Goal: Information Seeking & Learning: Learn about a topic

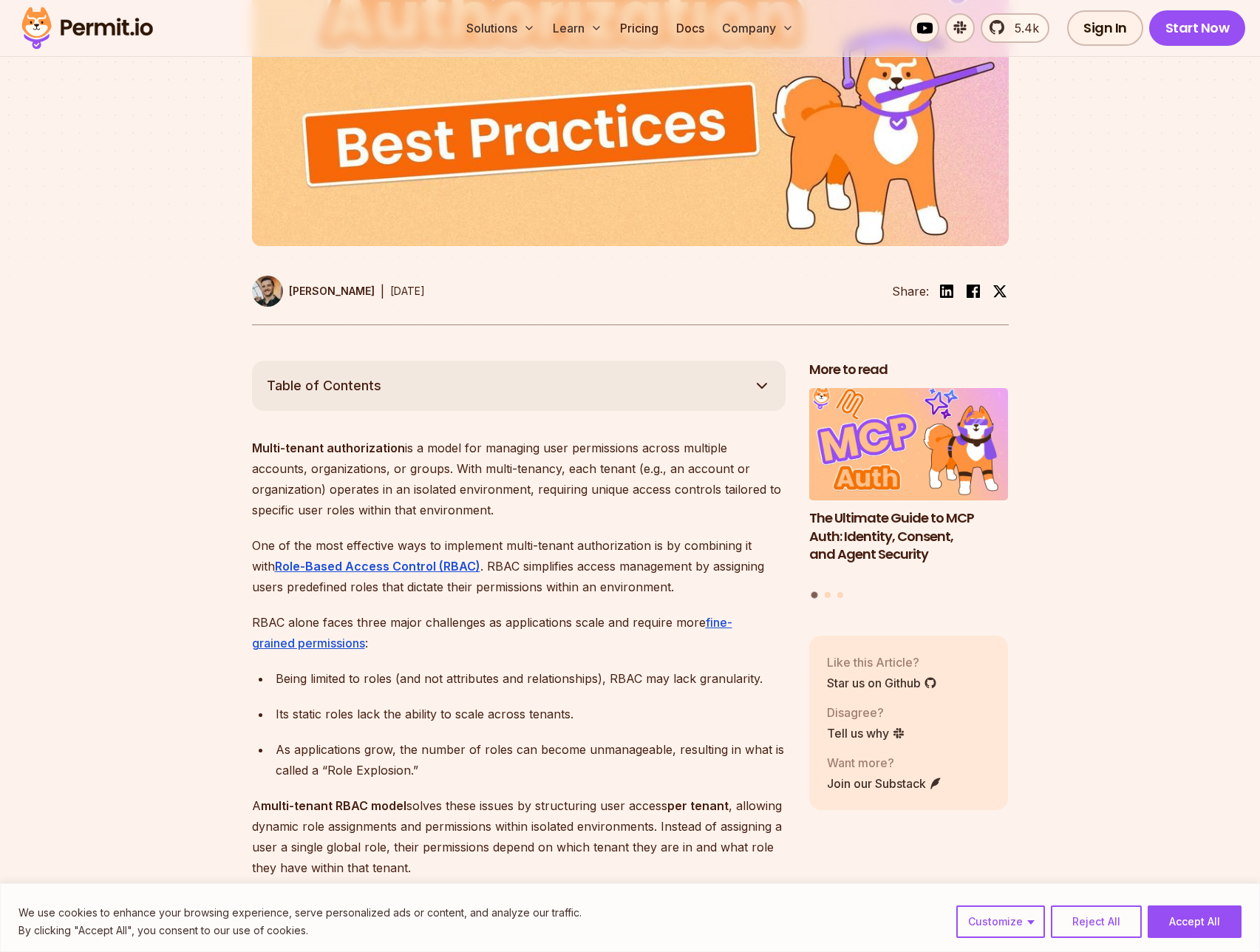
scroll to position [776, 0]
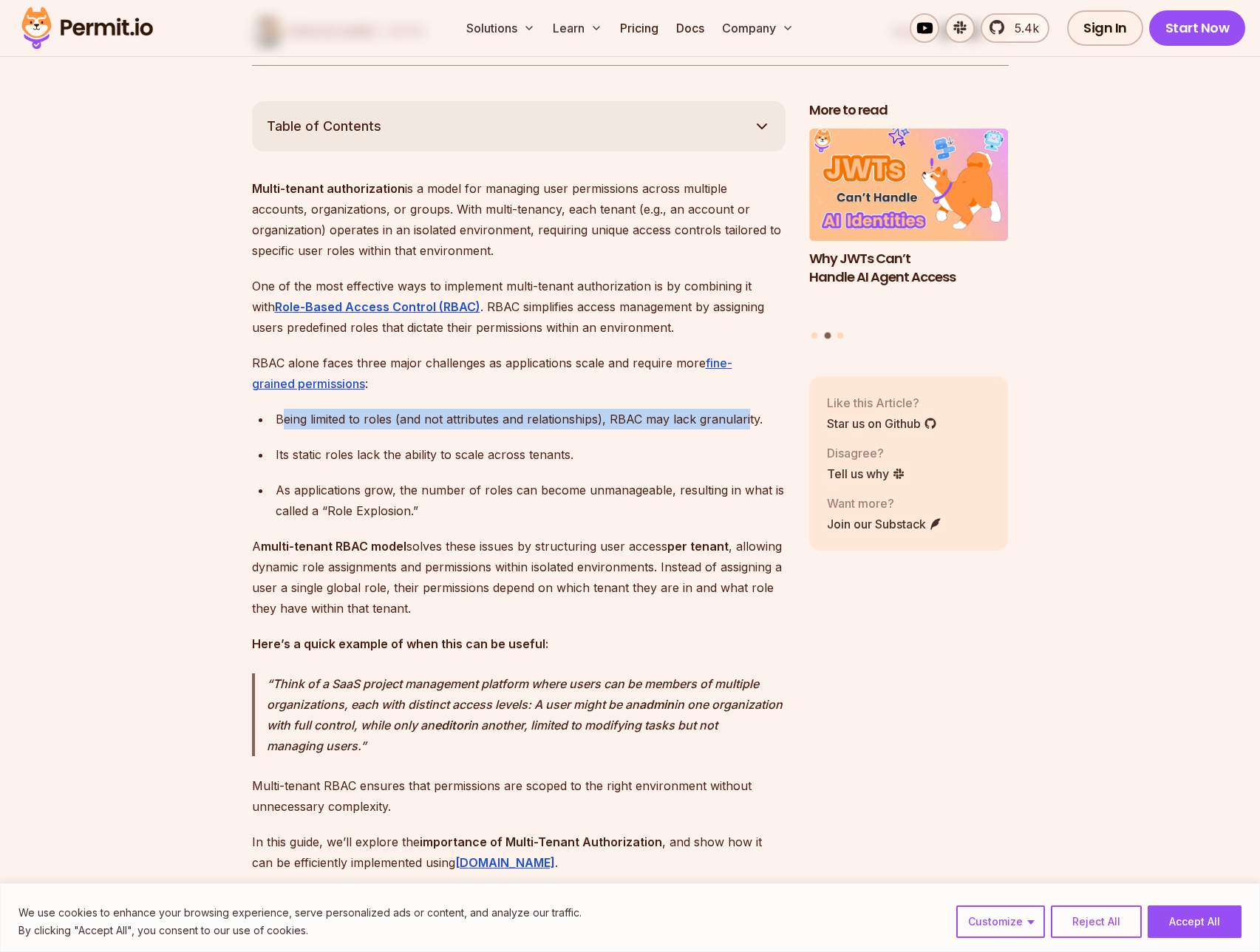
drag, startPoint x: 283, startPoint y: 434, endPoint x: 743, endPoint y: 435, distance: 460.0
click at [743, 429] on div "Being limited to roles (and not attributes and relationships), RBAC may lack gr…" at bounding box center [530, 418] width 510 height 21
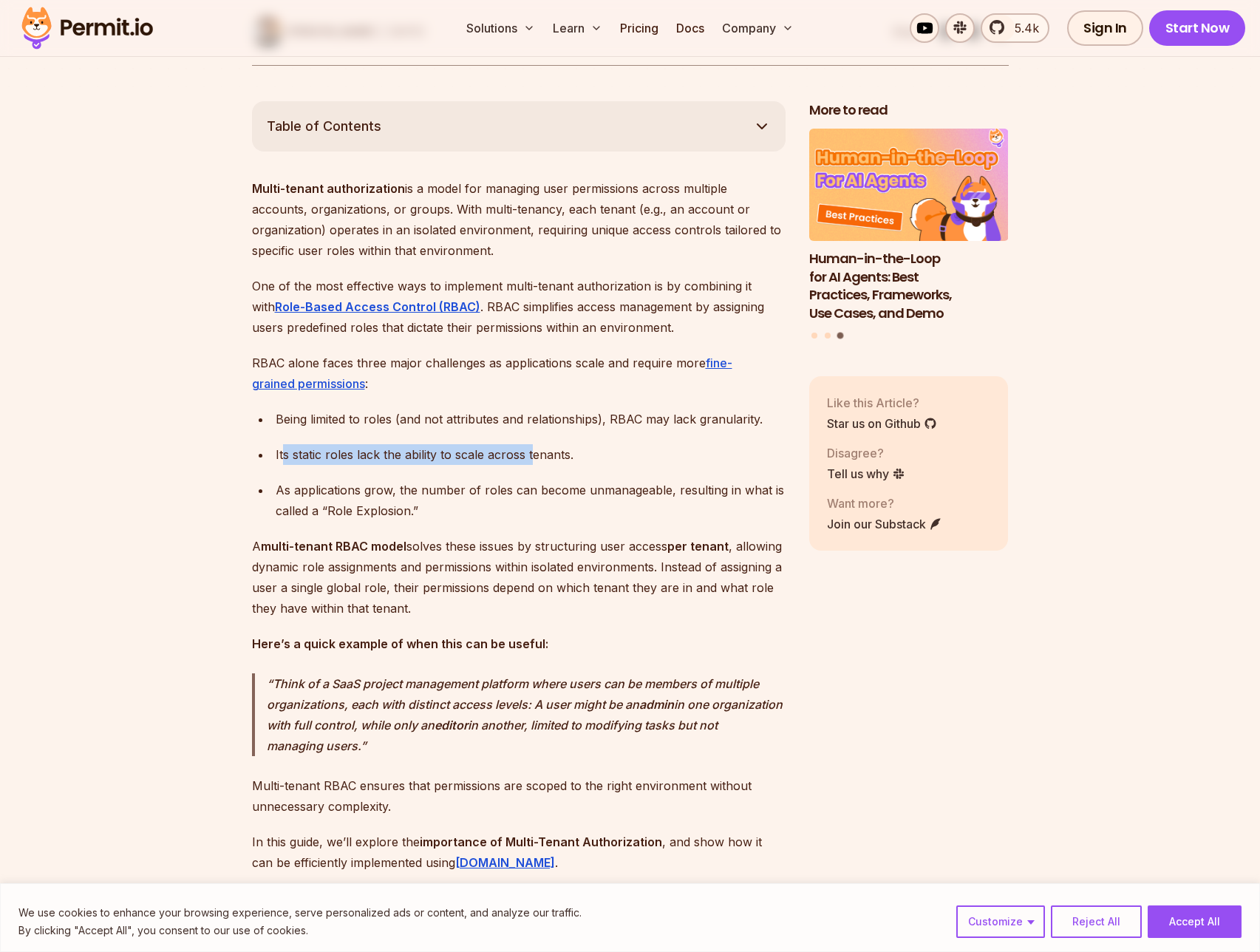
drag, startPoint x: 285, startPoint y: 468, endPoint x: 533, endPoint y: 467, distance: 248.0
click at [533, 465] on div "Its static roles lack the ability to scale across tenants." at bounding box center [530, 454] width 510 height 21
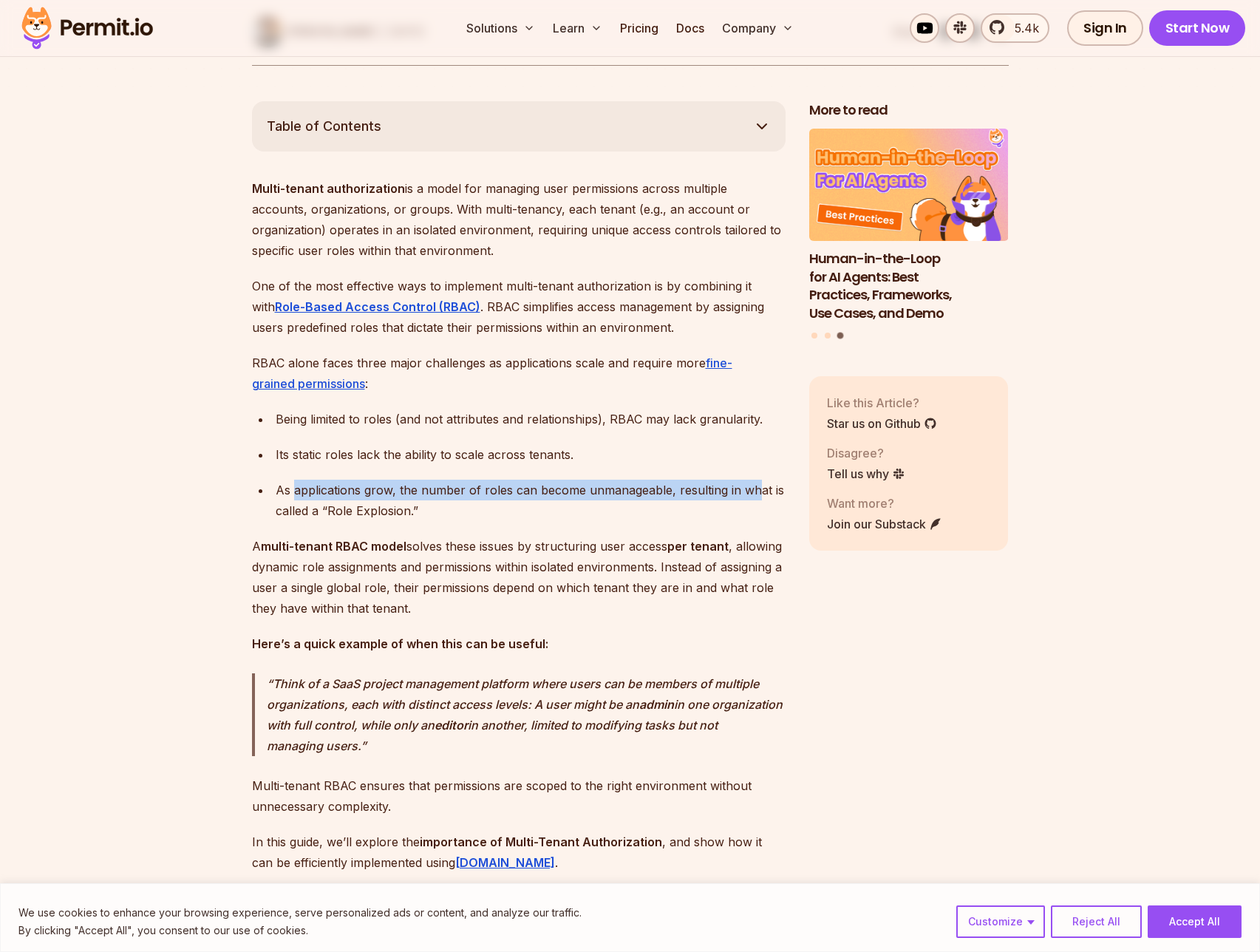
drag, startPoint x: 294, startPoint y: 506, endPoint x: 756, endPoint y: 502, distance: 462.0
click at [756, 502] on div "As applications grow, the number of roles can become unmanageable, resulting in…" at bounding box center [530, 501] width 510 height 41
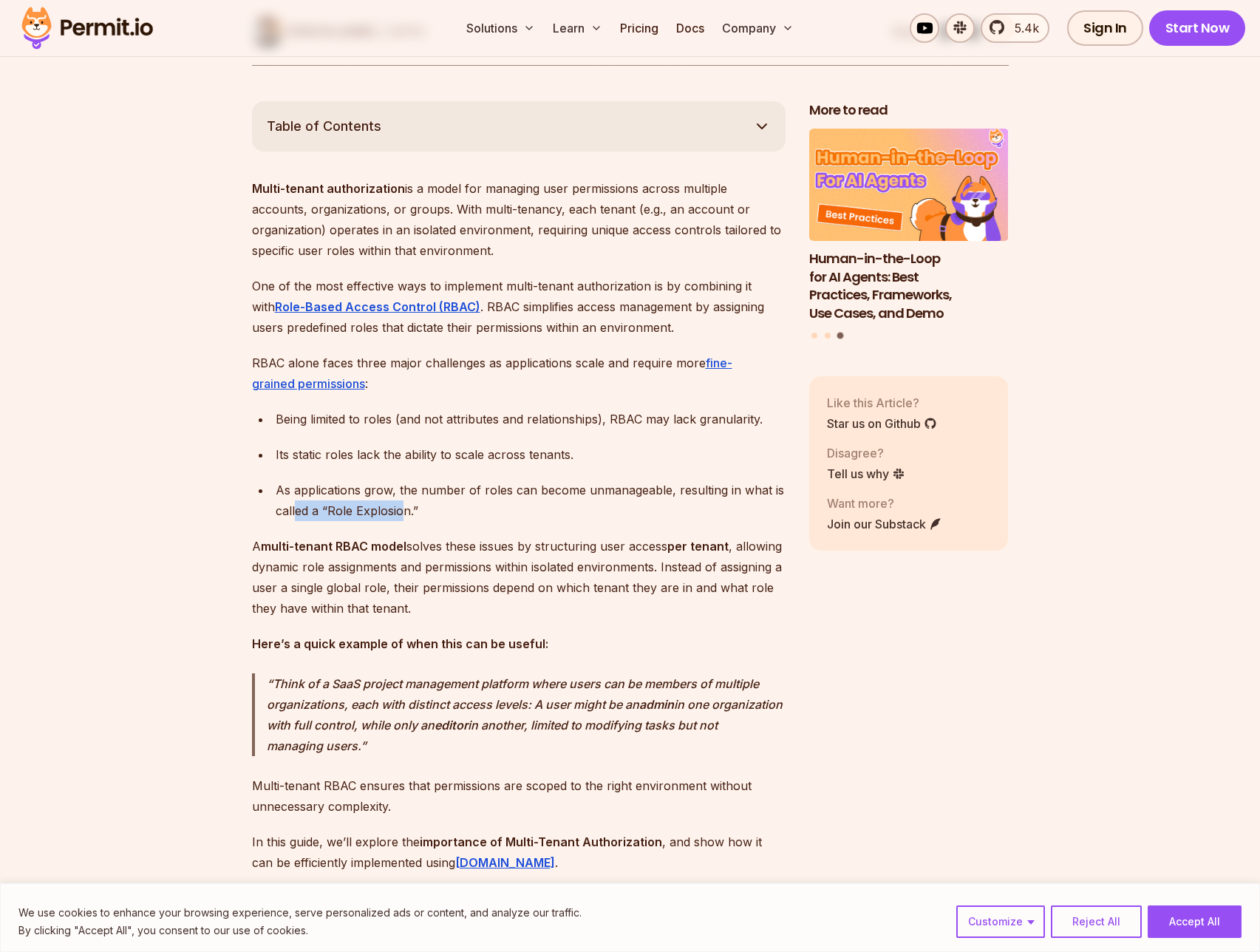
drag, startPoint x: 319, startPoint y: 534, endPoint x: 404, endPoint y: 531, distance: 85.1
click at [403, 521] on div "As applications grow, the number of roles can become unmanageable, resulting in…" at bounding box center [530, 501] width 510 height 41
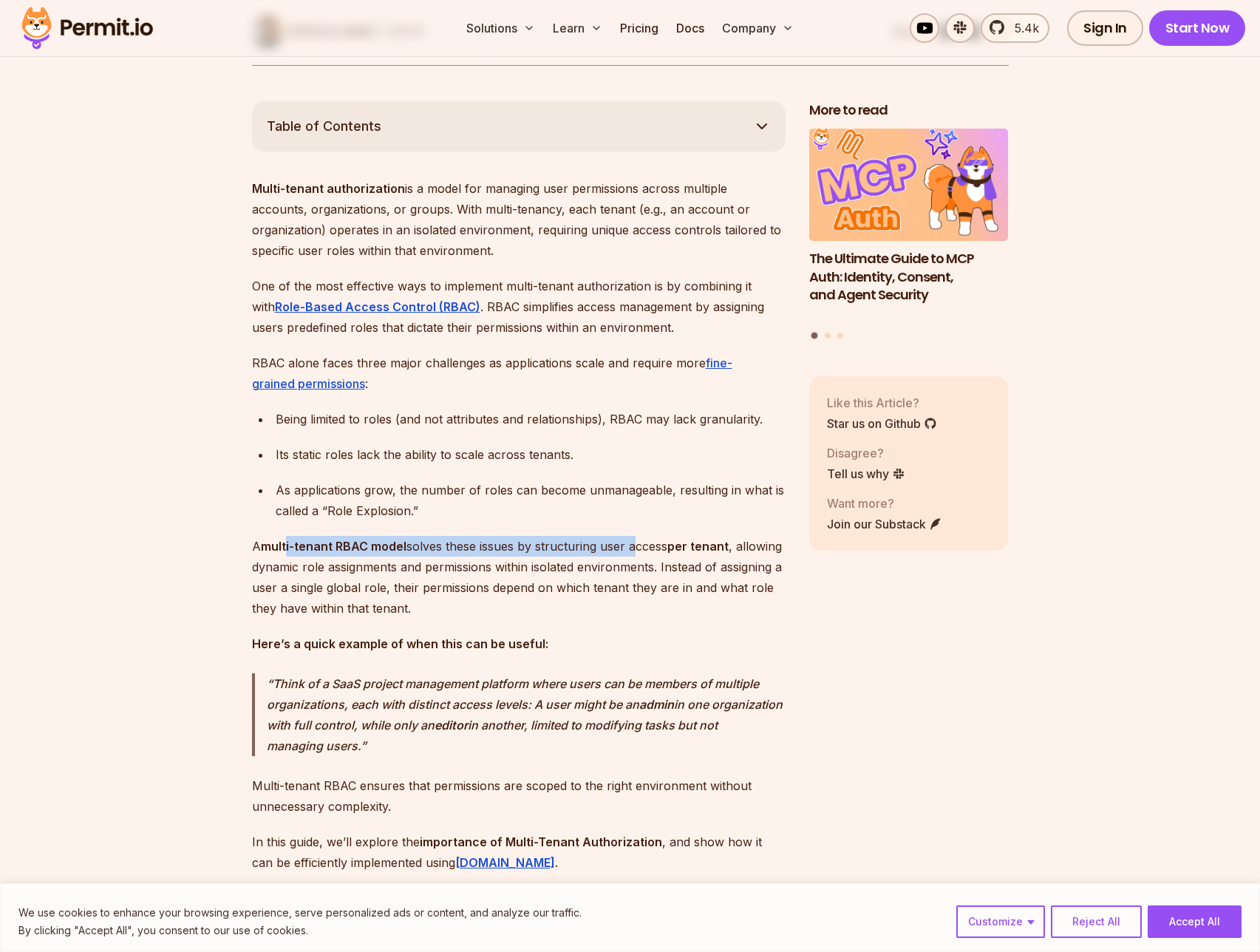
drag, startPoint x: 287, startPoint y: 560, endPoint x: 635, endPoint y: 567, distance: 348.1
click at [631, 569] on p "A multi-tenant RBAC model solves these issues by structuring user access per te…" at bounding box center [519, 577] width 534 height 82
drag, startPoint x: 659, startPoint y: 568, endPoint x: 675, endPoint y: 575, distance: 17.5
click at [665, 570] on p "A multi-tenant RBAC model solves these issues by structuring user access per te…" at bounding box center [519, 577] width 534 height 82
click at [654, 584] on p "A multi-tenant RBAC model solves these issues by structuring user access per te…" at bounding box center [519, 577] width 534 height 82
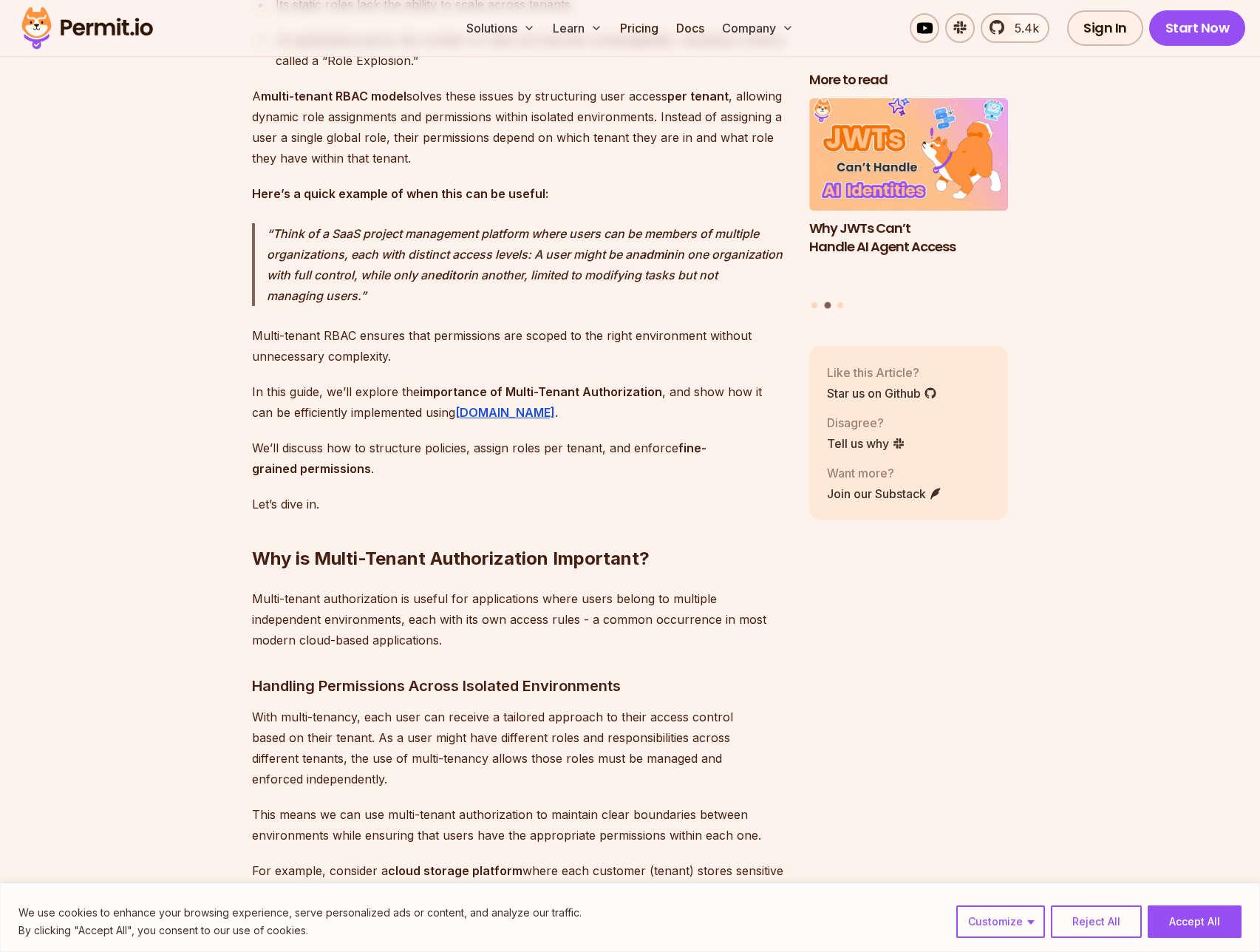
scroll to position [1228, 0]
click at [482, 528] on h2 "Why is Multi-Tenant Authorization Important?" at bounding box center [519, 528] width 534 height 82
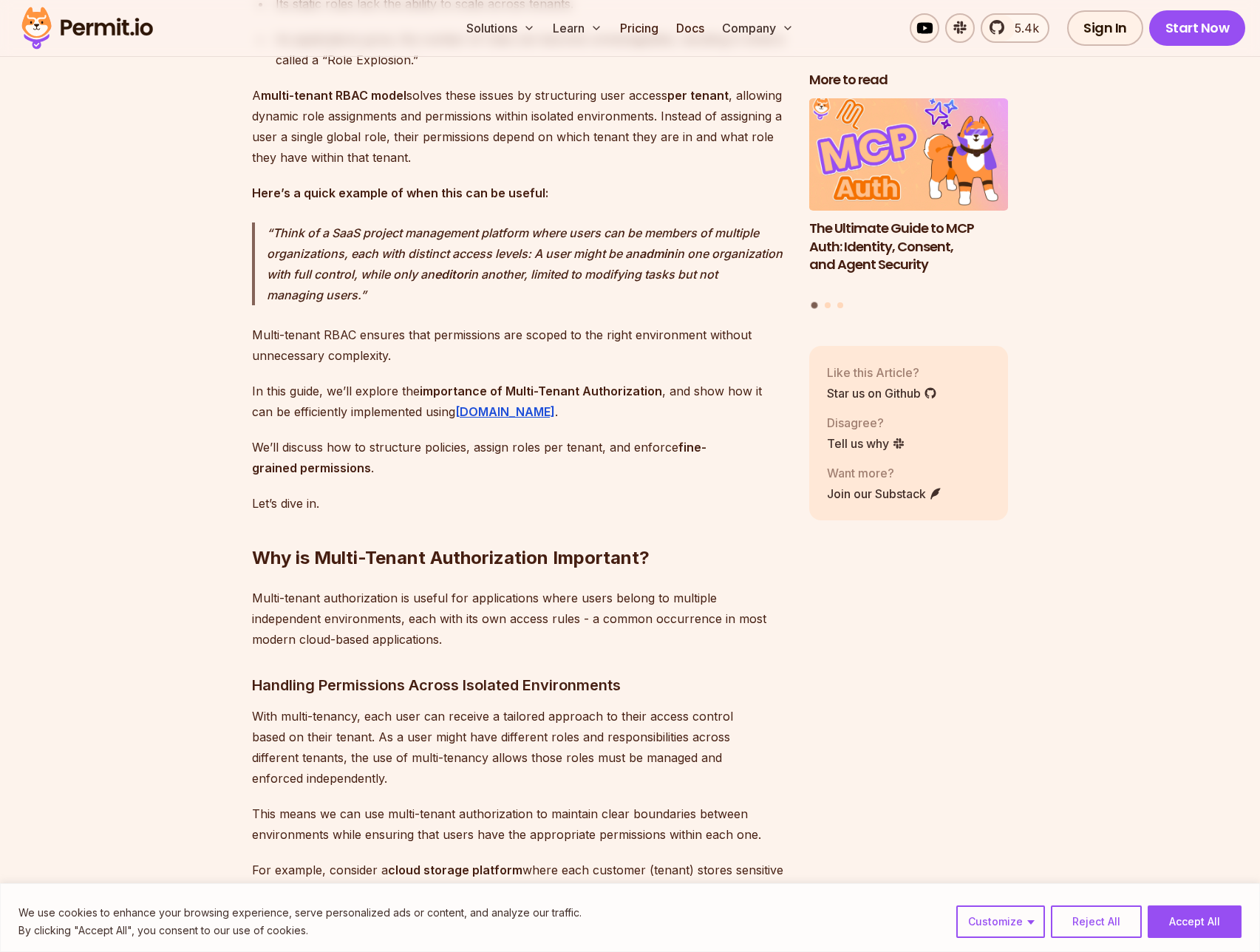
click at [660, 608] on p "Multi-tenant authorization is useful for applications where users belong to mul…" at bounding box center [519, 618] width 534 height 62
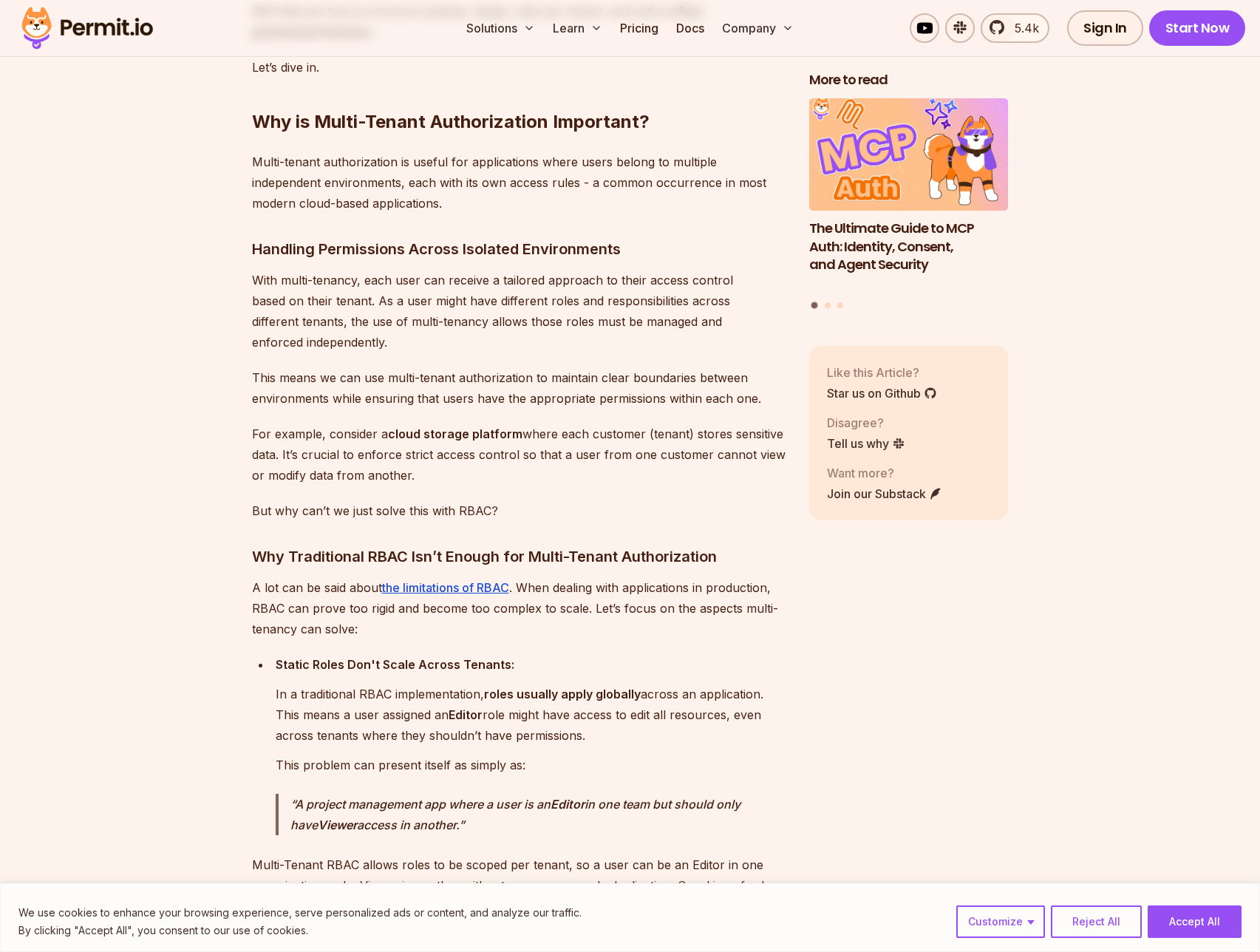
scroll to position [1530, 0]
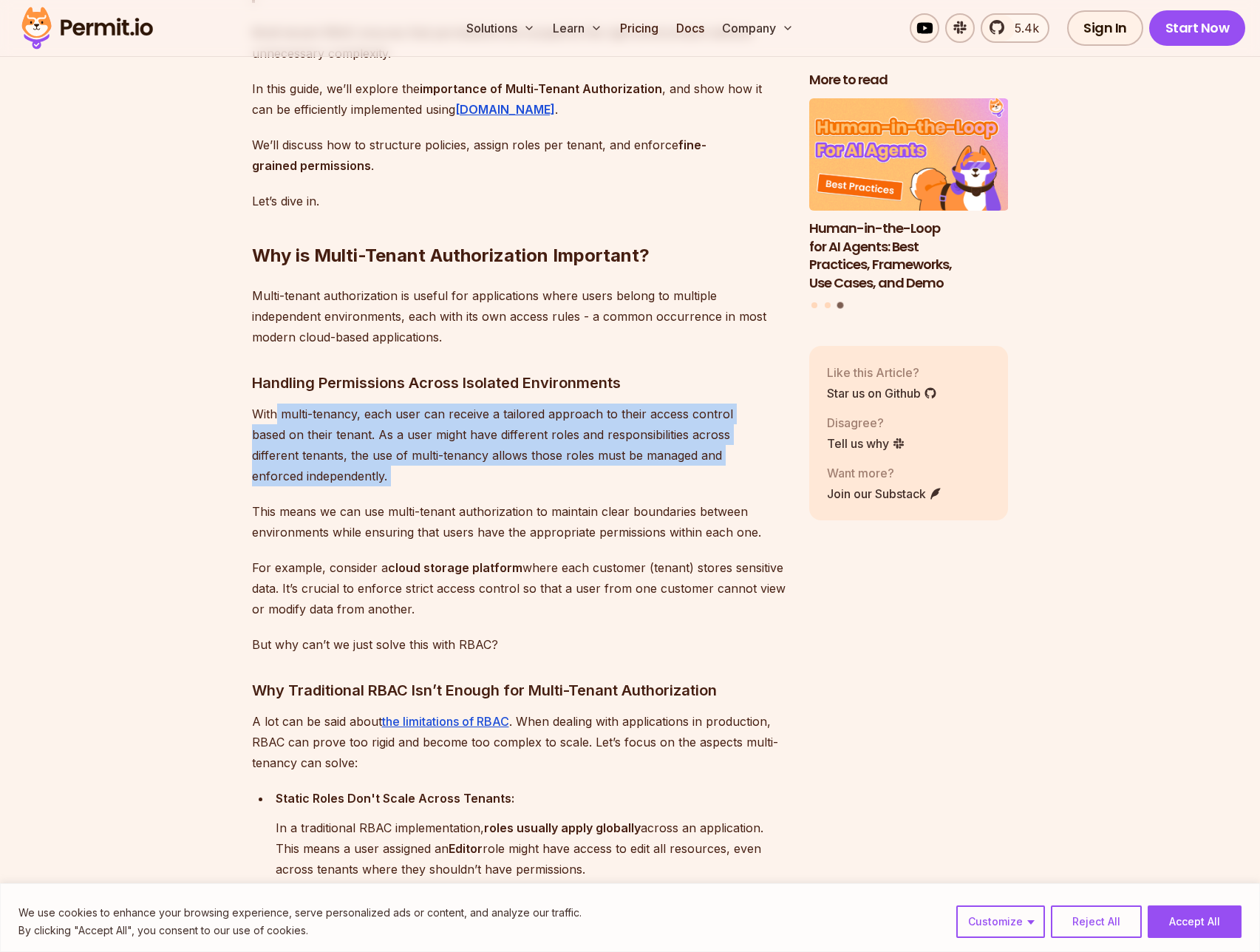
drag, startPoint x: 275, startPoint y: 422, endPoint x: 616, endPoint y: 482, distance: 346.2
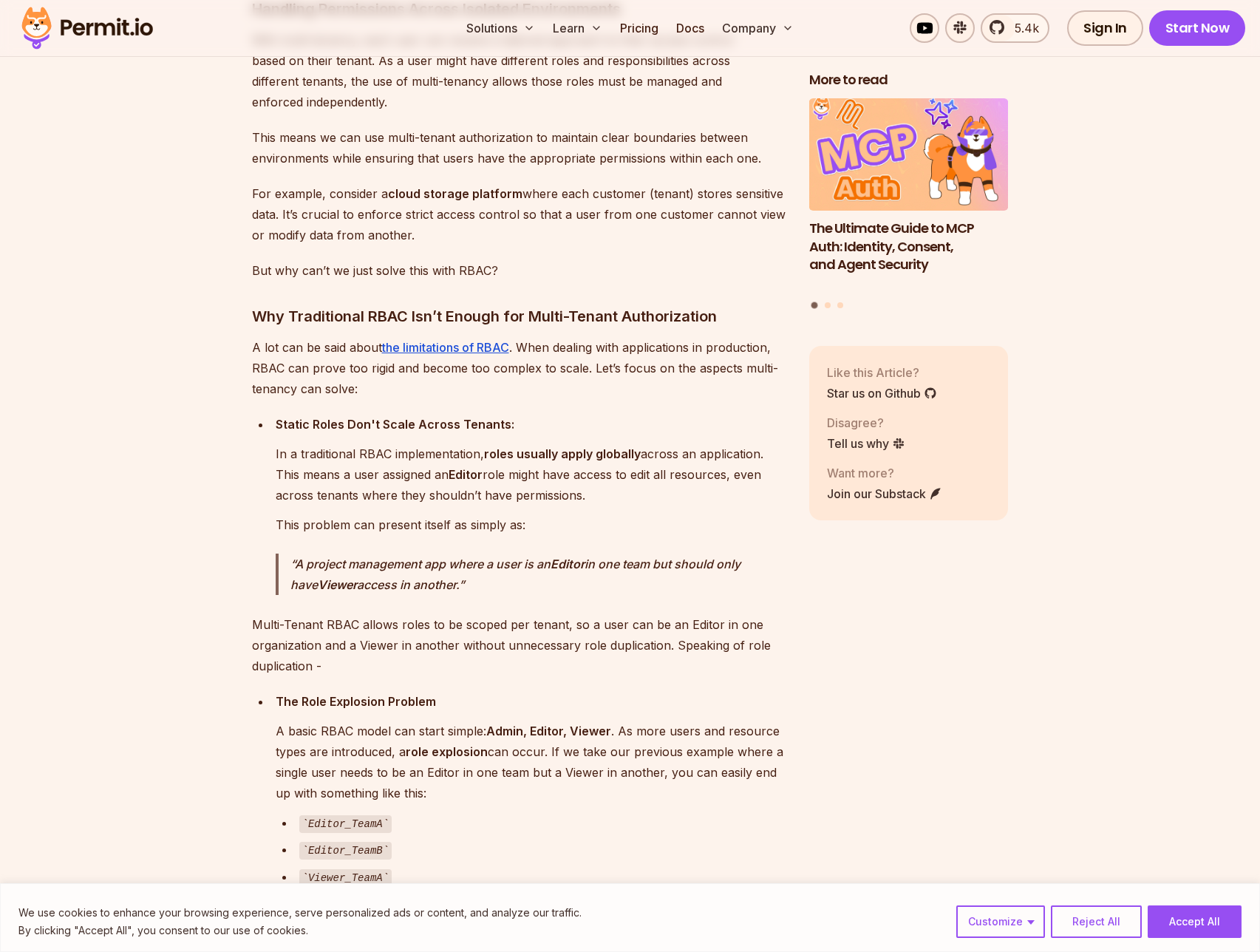
scroll to position [1905, 0]
drag, startPoint x: 281, startPoint y: 423, endPoint x: 512, endPoint y: 414, distance: 231.2
click at [512, 414] on p "Static Roles Don't Scale Across Tenants:" at bounding box center [530, 423] width 510 height 21
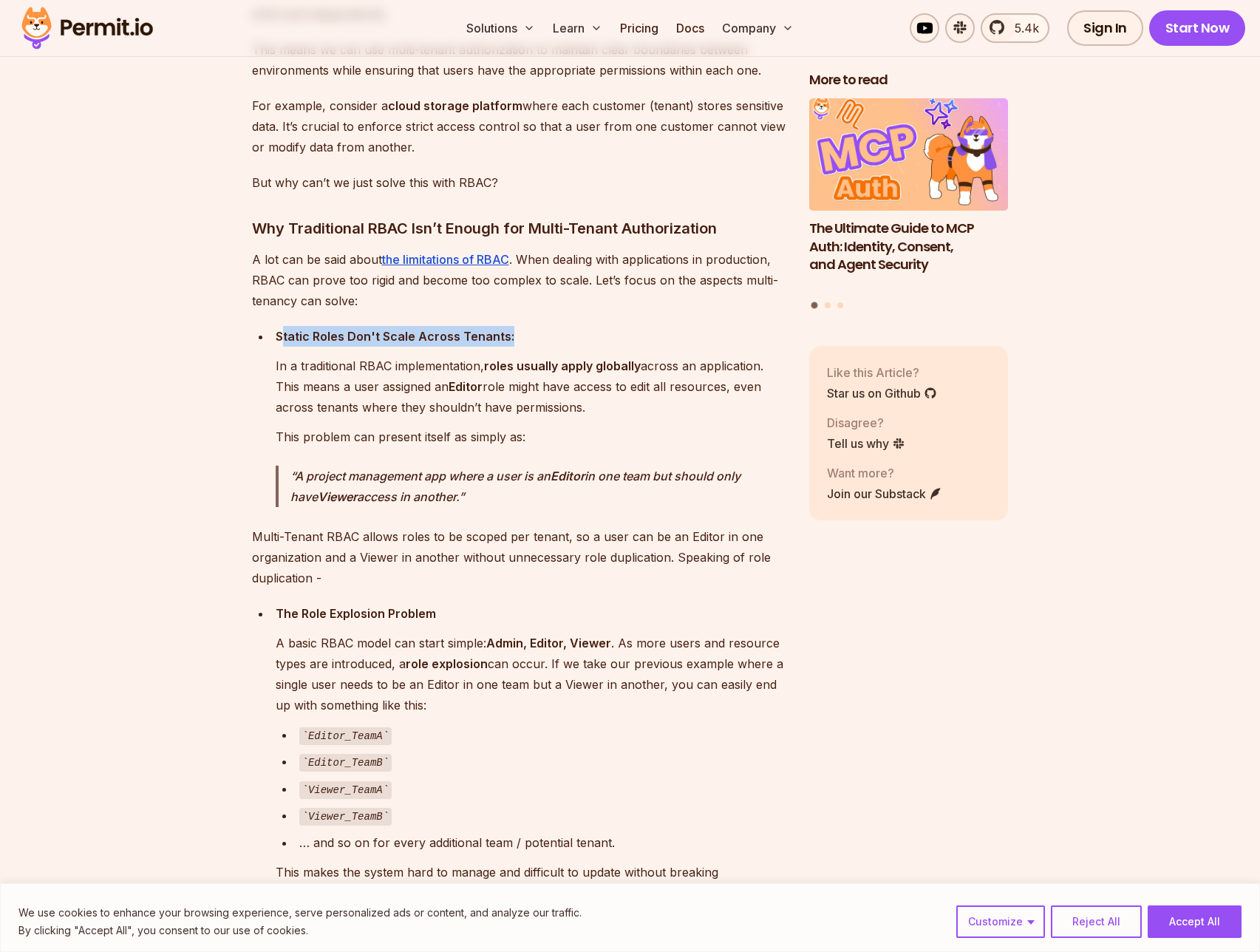
scroll to position [2156, 0]
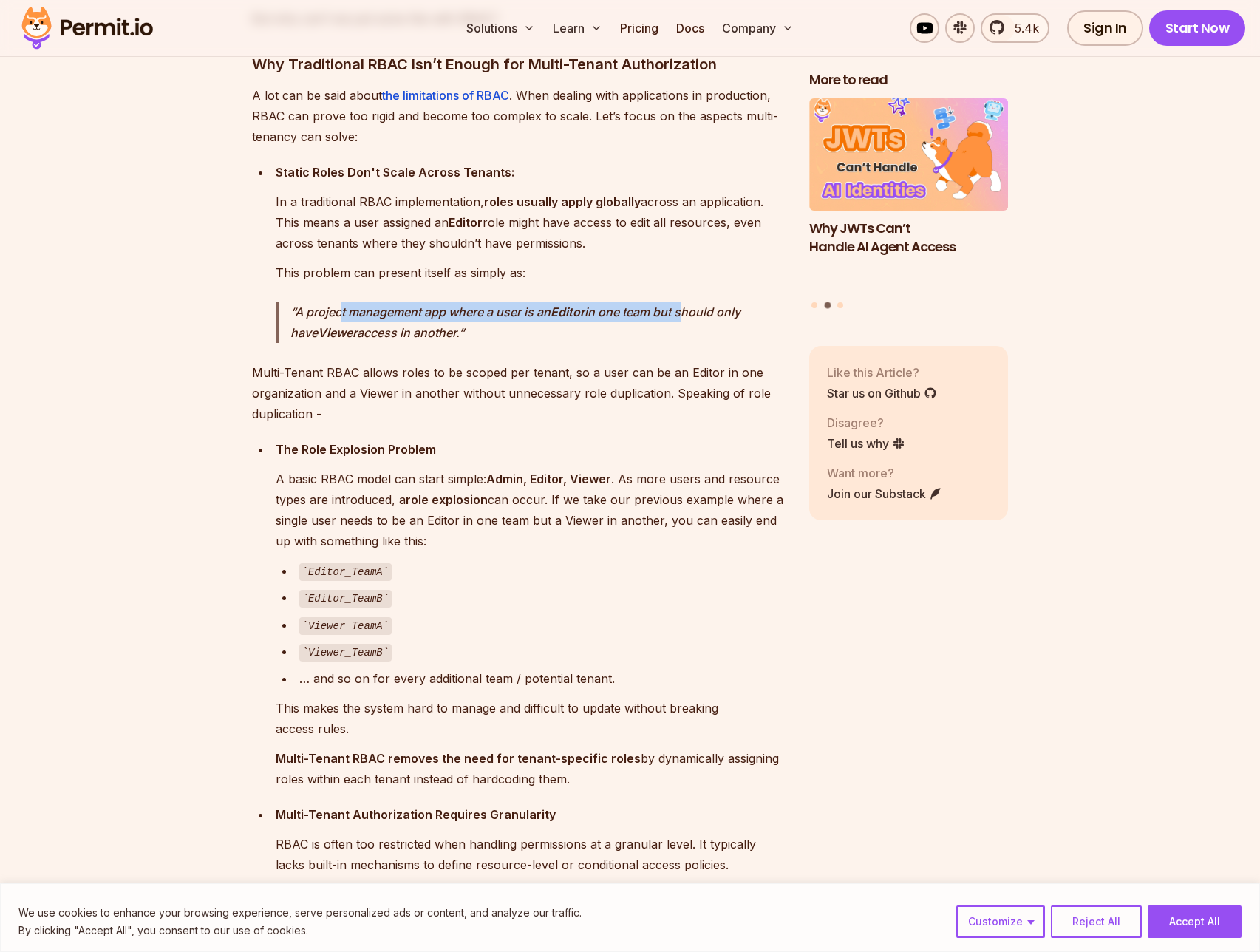
drag, startPoint x: 340, startPoint y: 304, endPoint x: 684, endPoint y: 306, distance: 344.0
click at [684, 306] on p "A project management app where a user is an Editor in one team but should only …" at bounding box center [537, 322] width 495 height 41
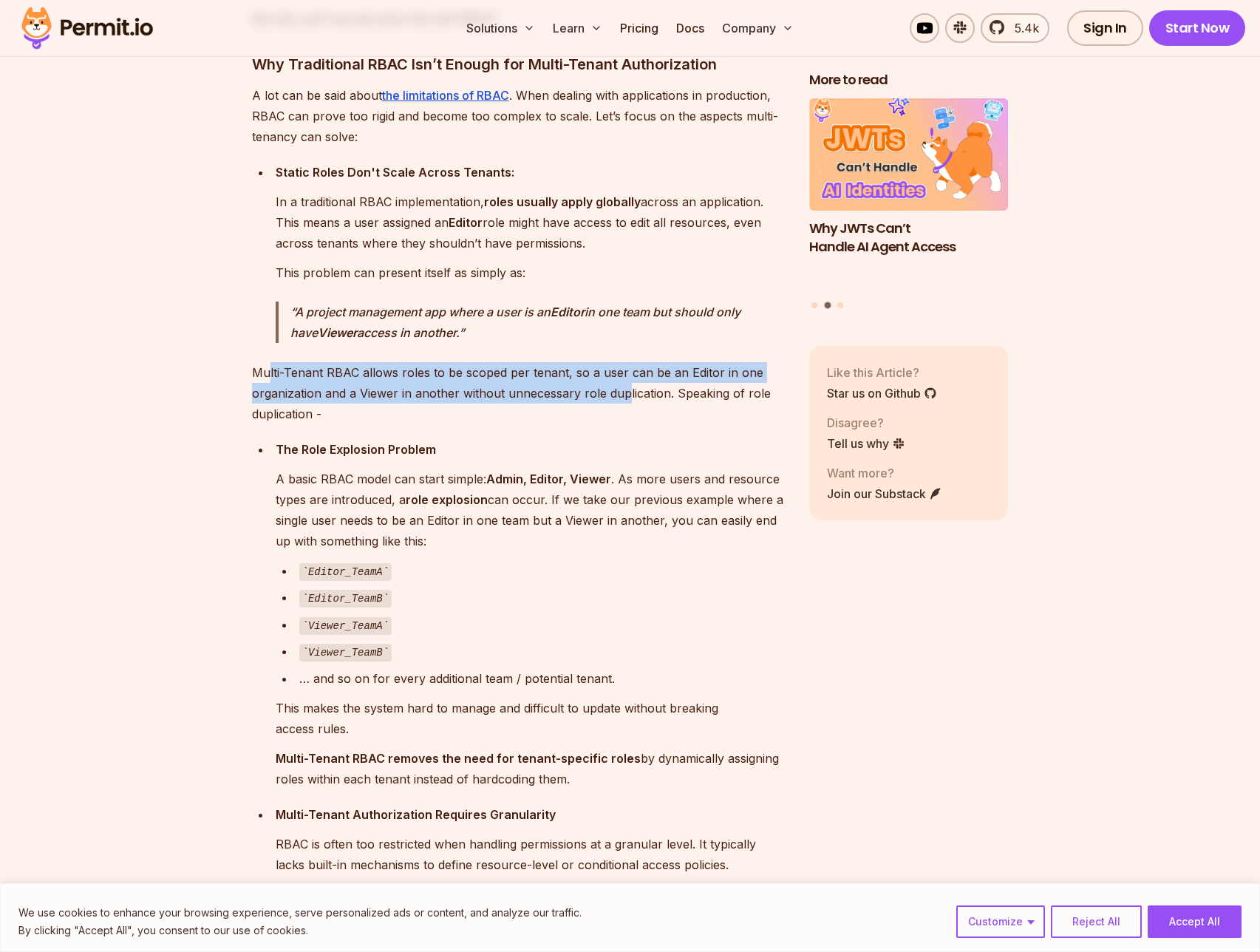
drag, startPoint x: 266, startPoint y: 373, endPoint x: 623, endPoint y: 382, distance: 357.1
click at [623, 382] on p "Multi-Tenant RBAC allows roles to be scoped per tenant, so a user can be an Edi…" at bounding box center [519, 392] width 534 height 62
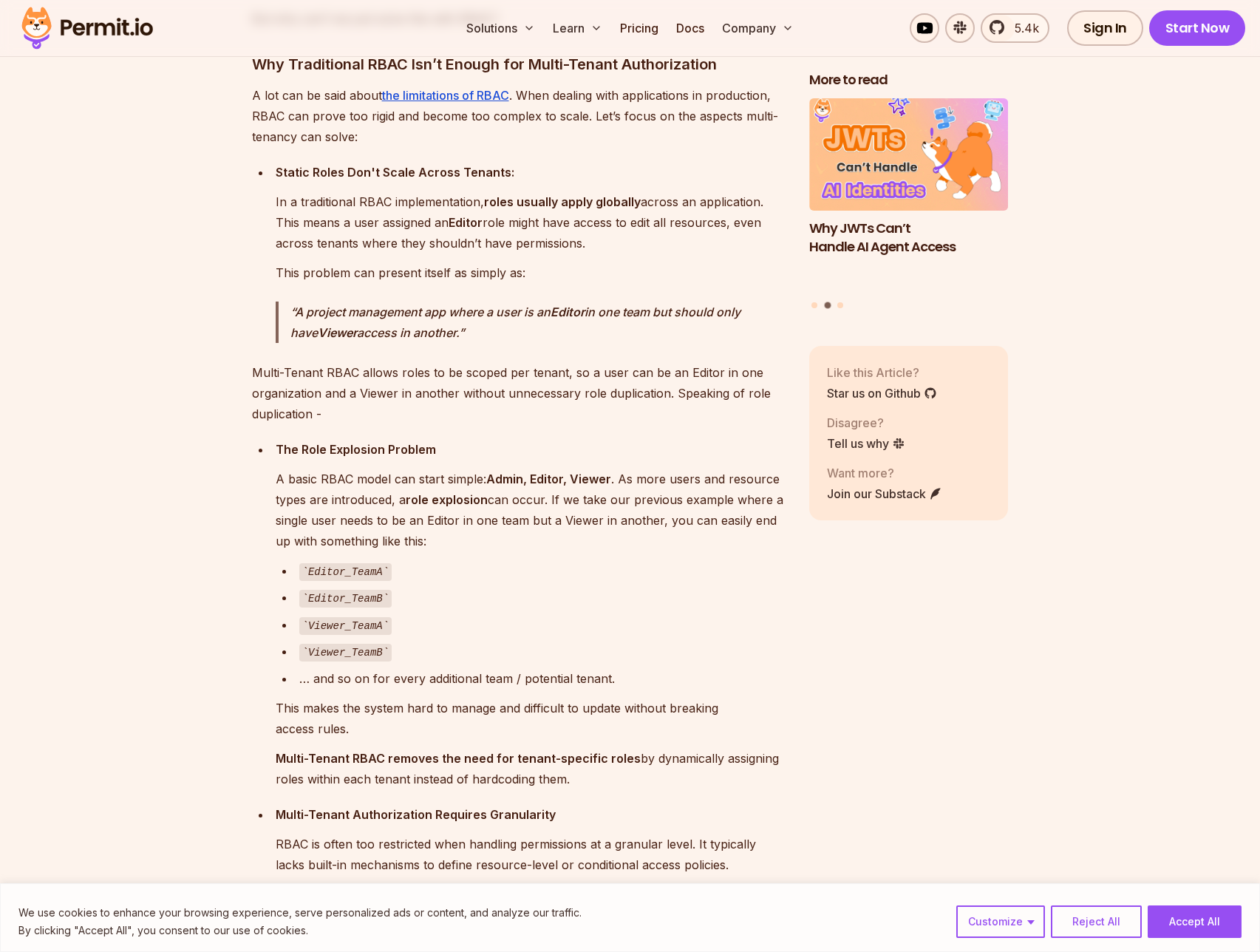
click at [611, 493] on p "A basic RBAC model can start simple: Admin, Editor, Viewer . As more users and …" at bounding box center [530, 510] width 510 height 82
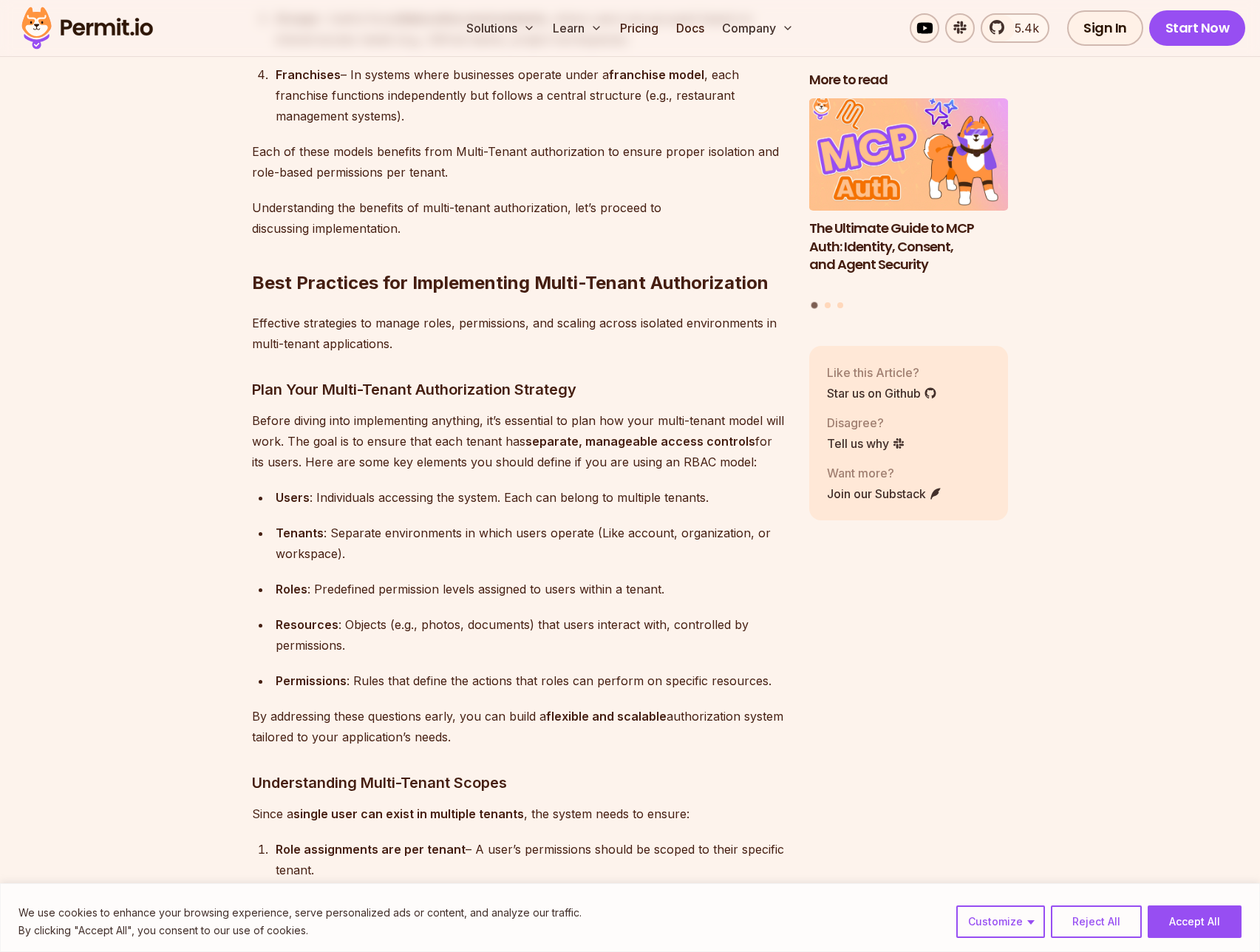
scroll to position [3467, 0]
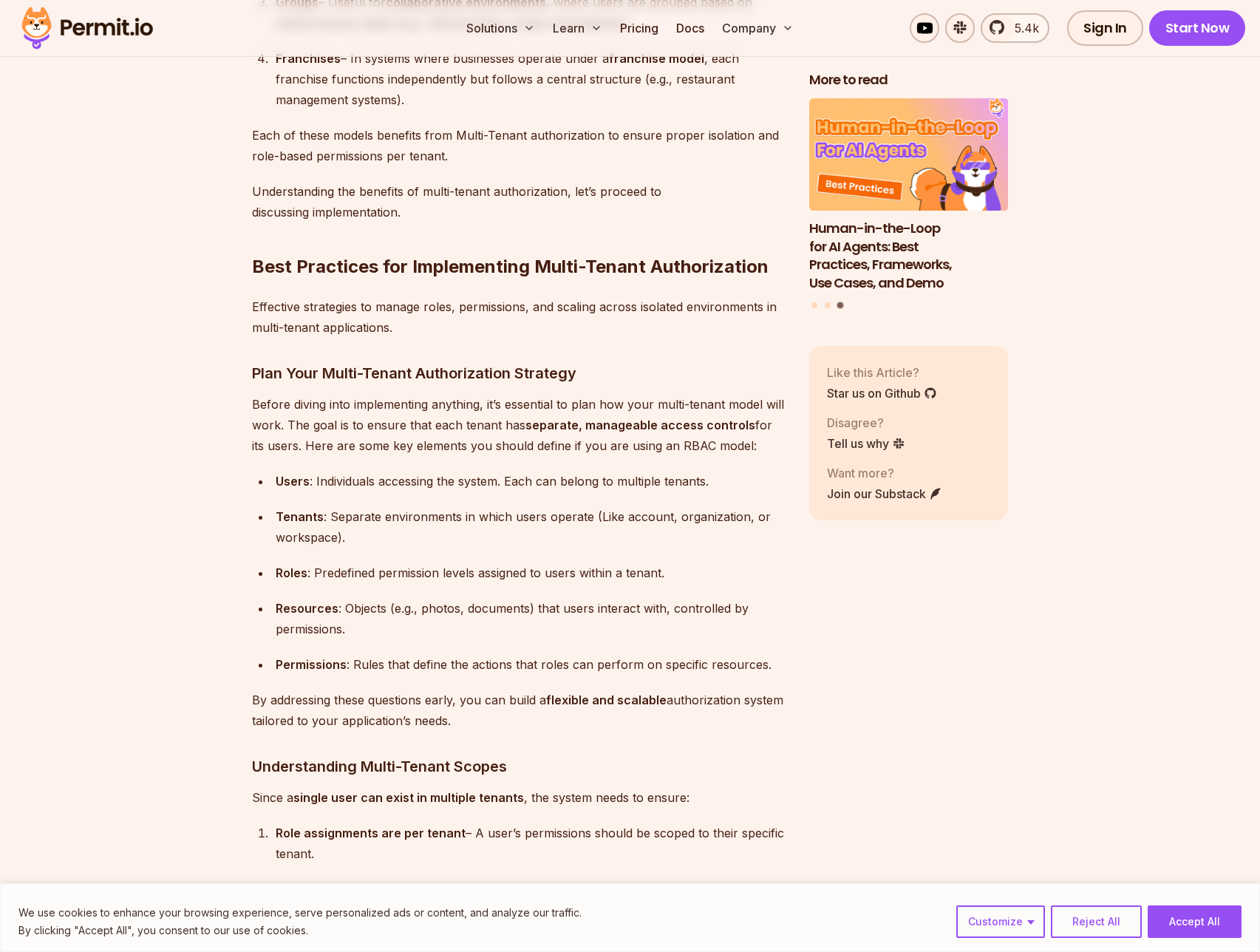
click at [579, 362] on h3 "Plan Your Multi-Tenant Authorization Strategy" at bounding box center [519, 373] width 534 height 23
click at [386, 483] on div "Users : Individuals accessing the system. Each can belong to multiple tenants." at bounding box center [530, 481] width 510 height 21
drag, startPoint x: 387, startPoint y: 509, endPoint x: 395, endPoint y: 512, distance: 8.5
click at [401, 510] on div "Tenants : Separate environments in which users operate (Like account, organizat…" at bounding box center [530, 527] width 510 height 41
drag, startPoint x: 395, startPoint y: 564, endPoint x: 699, endPoint y: 569, distance: 304.0
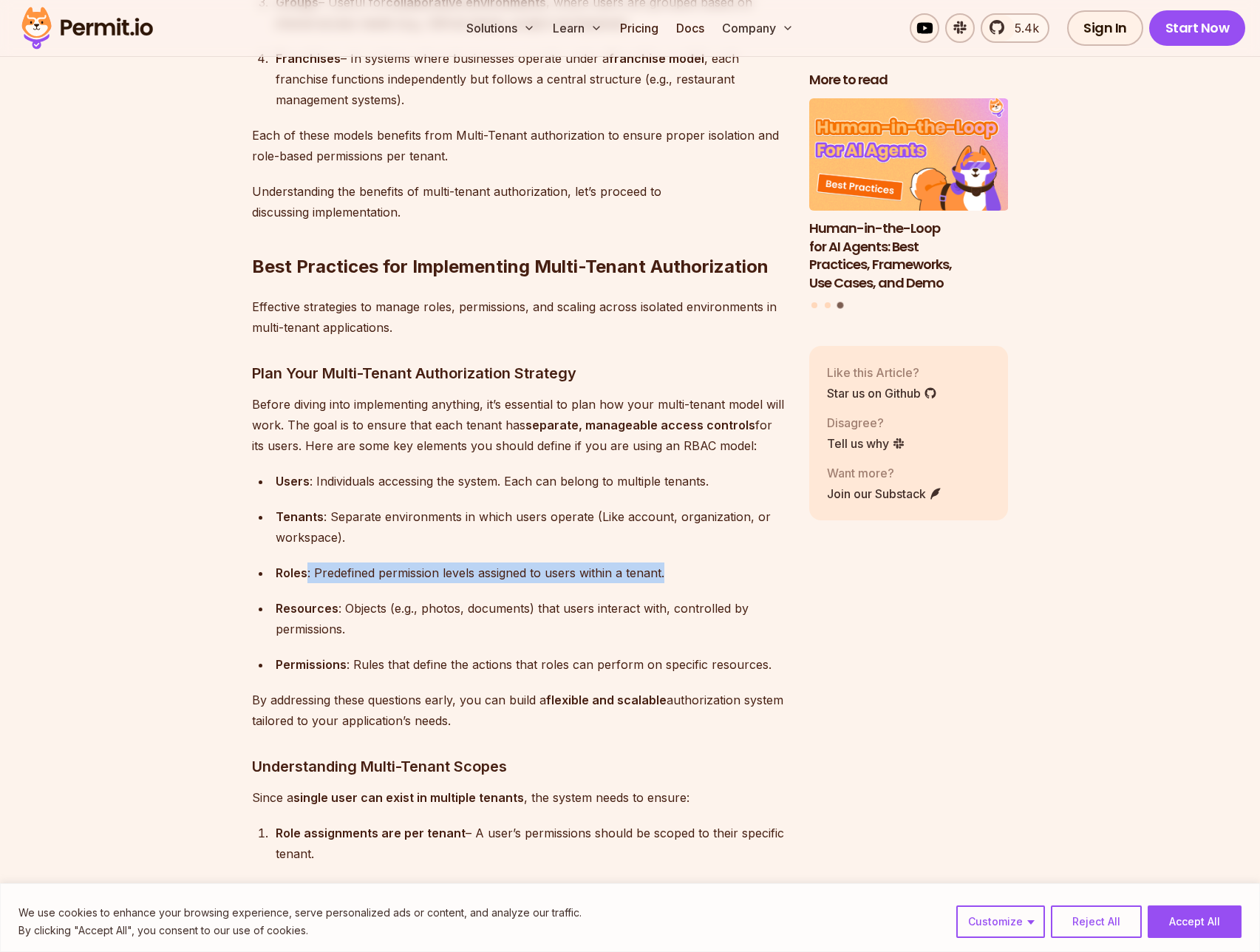
click at [699, 569] on div "Roles : Predefined permission levels assigned to users within a tenant." at bounding box center [530, 572] width 510 height 21
click at [594, 614] on div "Resources : Objects (e.g., photos, documents) that users interact with, control…" at bounding box center [530, 619] width 510 height 41
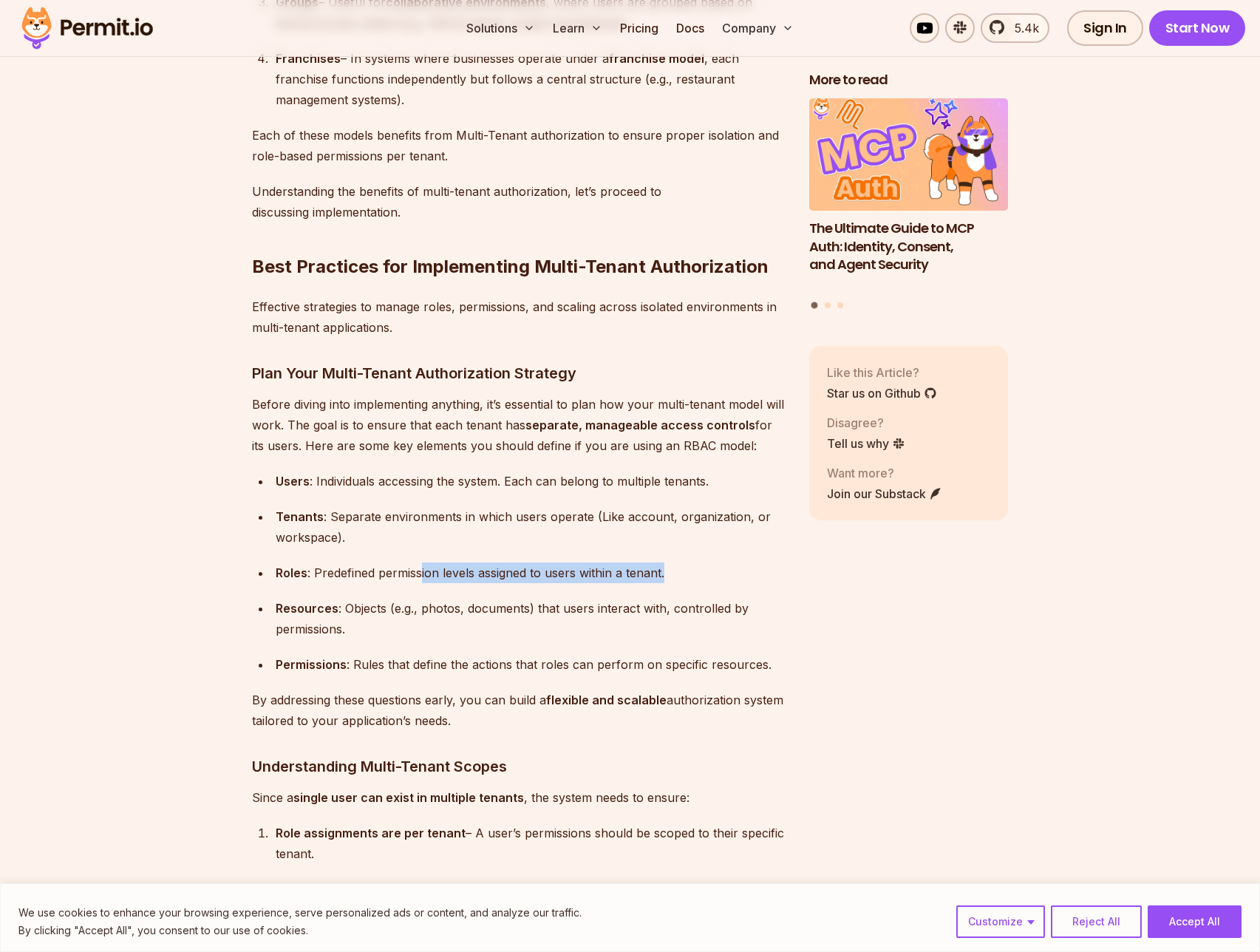
drag, startPoint x: 421, startPoint y: 565, endPoint x: 688, endPoint y: 573, distance: 267.1
click at [688, 573] on div "Roles : Predefined permission levels assigned to users within a tenant." at bounding box center [530, 572] width 510 height 21
click at [733, 573] on div "Roles : Predefined permission levels assigned to users within a tenant." at bounding box center [530, 572] width 510 height 21
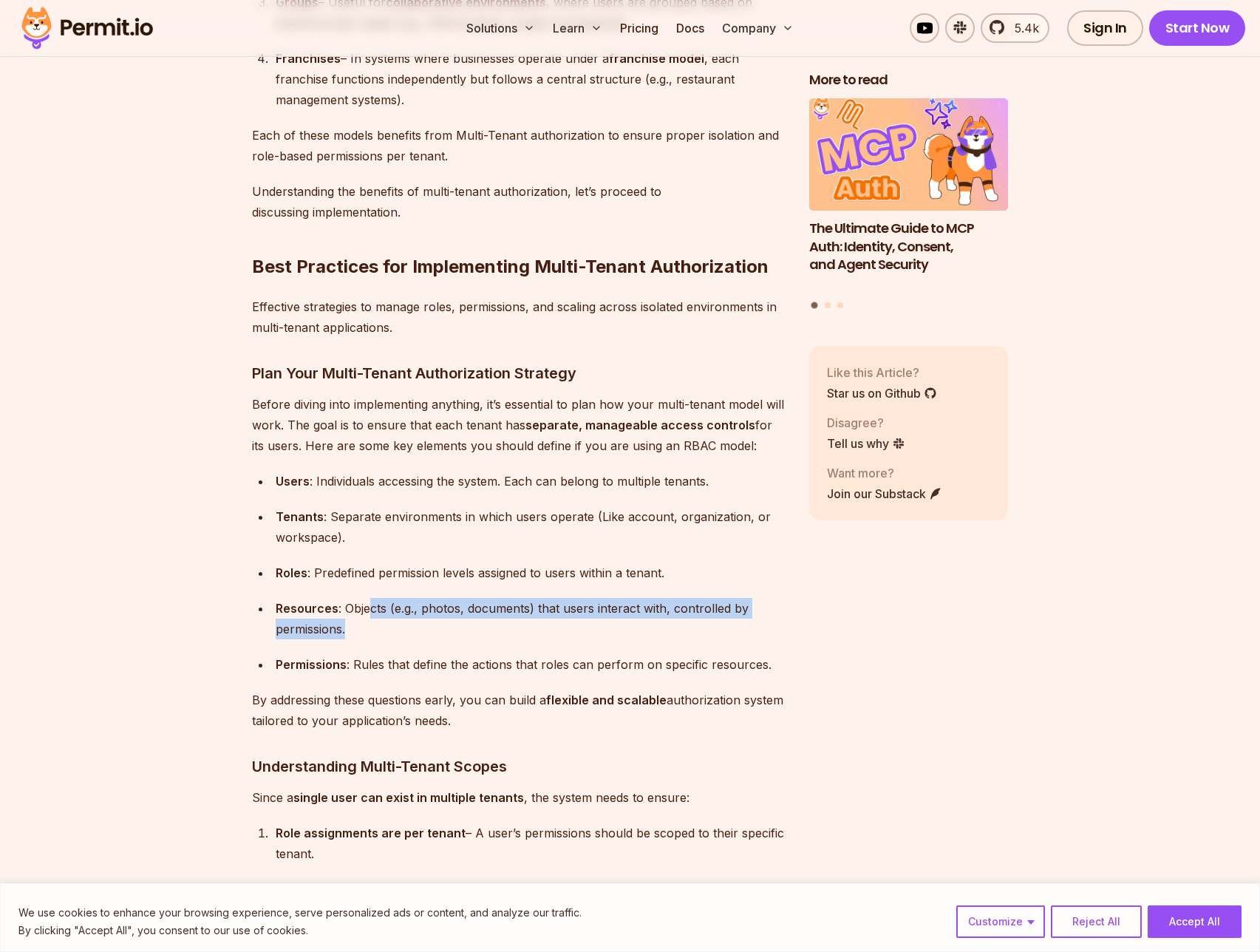
drag, startPoint x: 365, startPoint y: 597, endPoint x: 744, endPoint y: 632, distance: 380.6
click at [744, 632] on div "Resources : Objects (e.g., photos, documents) that users interact with, control…" at bounding box center [530, 619] width 510 height 41
click at [780, 638] on ul "Users : Individuals accessing the system. Each can belong to multiple tenants. …" at bounding box center [519, 573] width 534 height 204
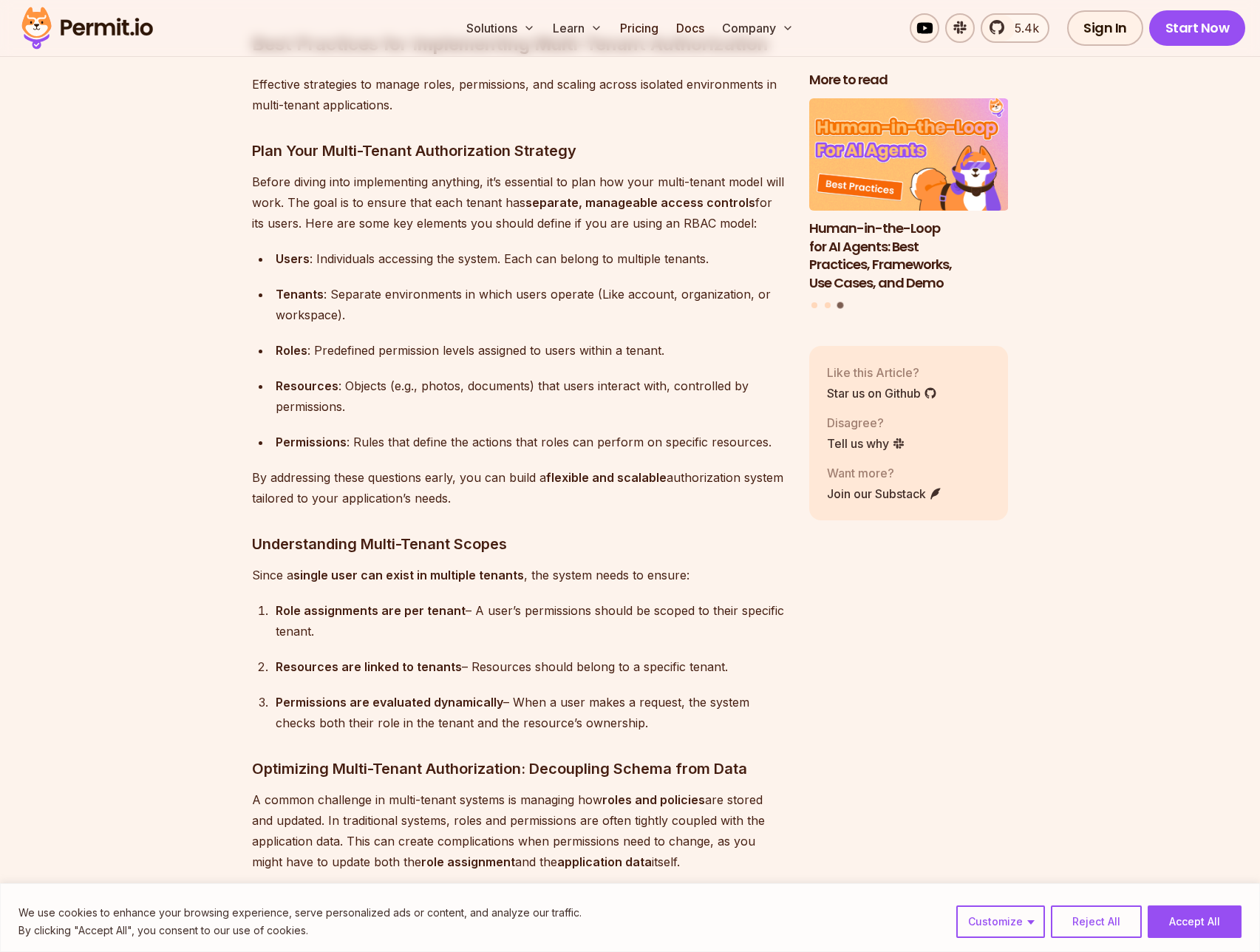
scroll to position [3779, 0]
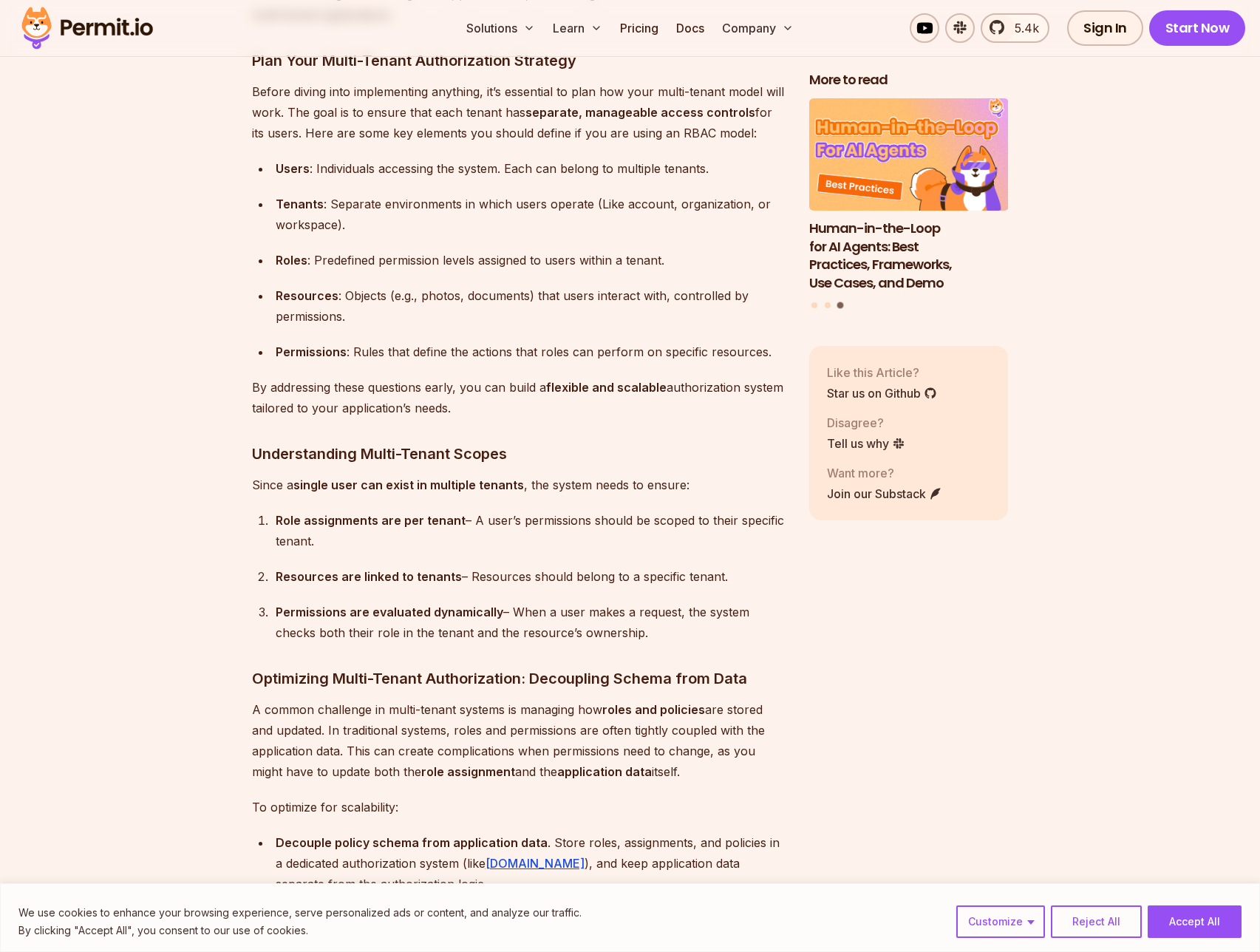
drag, startPoint x: 298, startPoint y: 511, endPoint x: 493, endPoint y: 525, distance: 195.5
click at [493, 525] on div "Role assignments are per tenant – A user’s permissions should be scoped to thei…" at bounding box center [530, 530] width 510 height 41
click at [540, 566] on div "Resources are linked to tenants – Resources should belong to a specific tenant." at bounding box center [530, 576] width 510 height 21
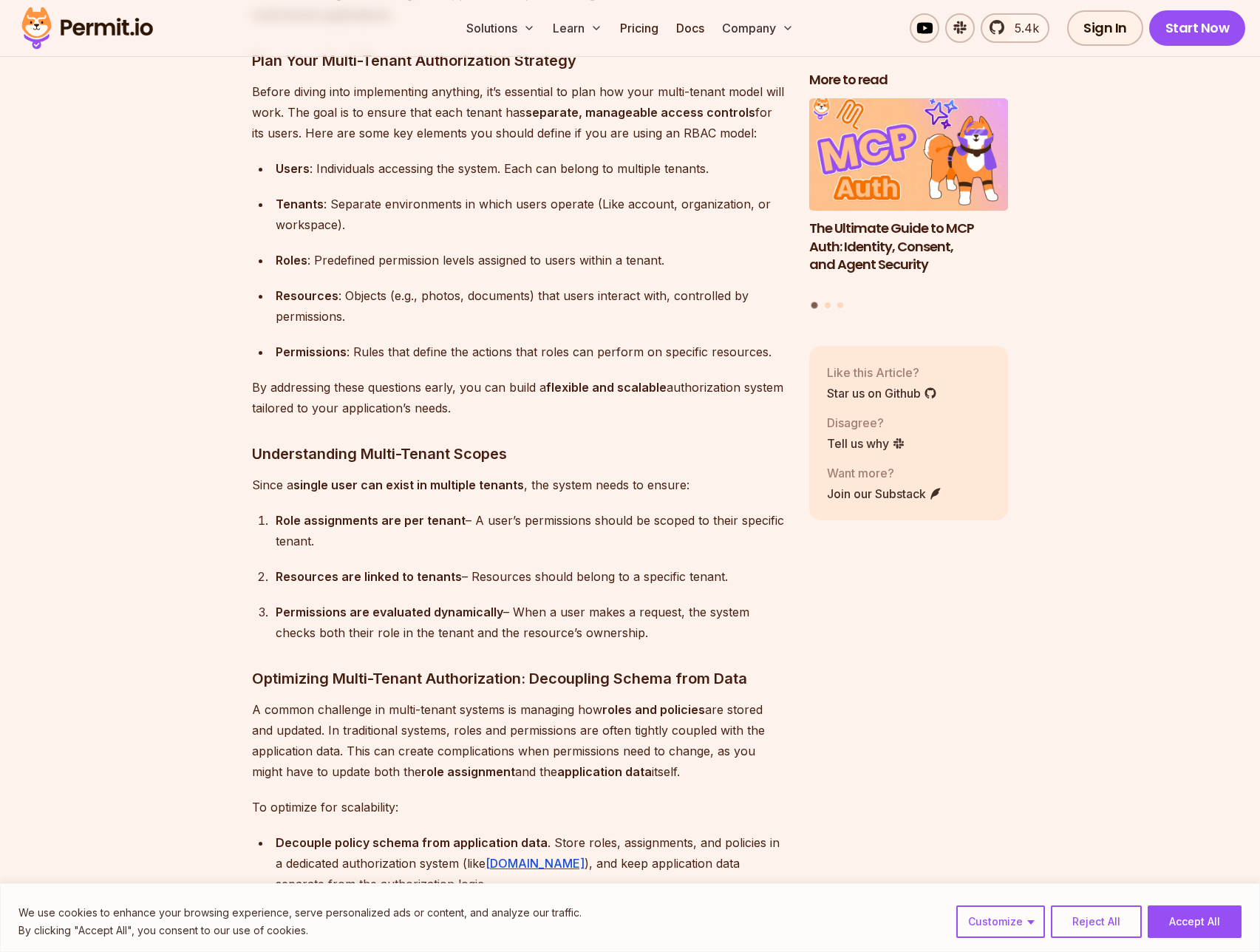
drag, startPoint x: 300, startPoint y: 565, endPoint x: 729, endPoint y: 573, distance: 429.1
click at [729, 573] on div "Resources are linked to tenants – Resources should belong to a specific tenant." at bounding box center [530, 576] width 510 height 21
click at [738, 577] on div "Resources are linked to tenants – Resources should belong to a specific tenant." at bounding box center [530, 576] width 510 height 21
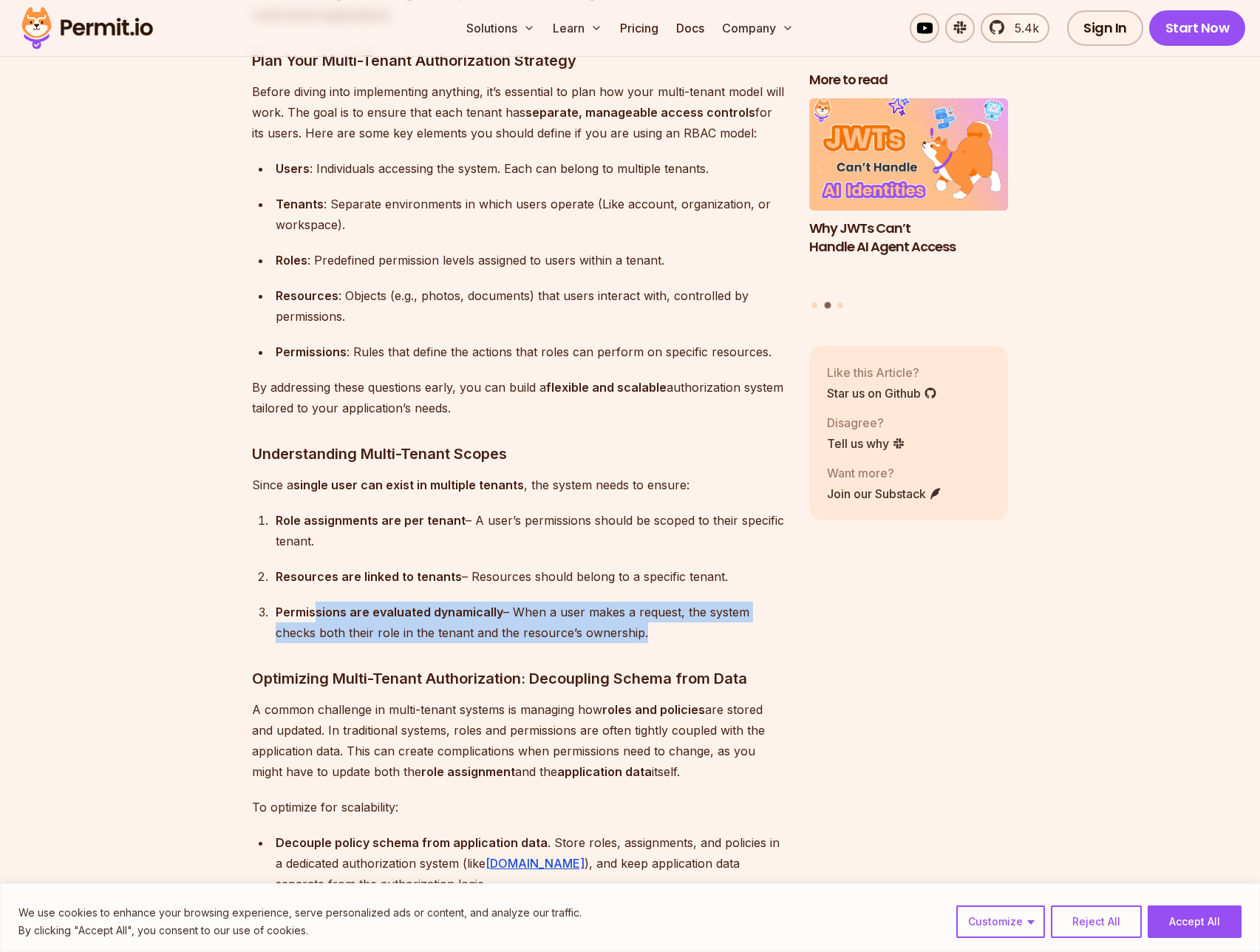
drag, startPoint x: 321, startPoint y: 603, endPoint x: 638, endPoint y: 630, distance: 318.1
click at [638, 630] on div "Permissions are evaluated dynamically – When a user makes a request, the system…" at bounding box center [530, 622] width 510 height 41
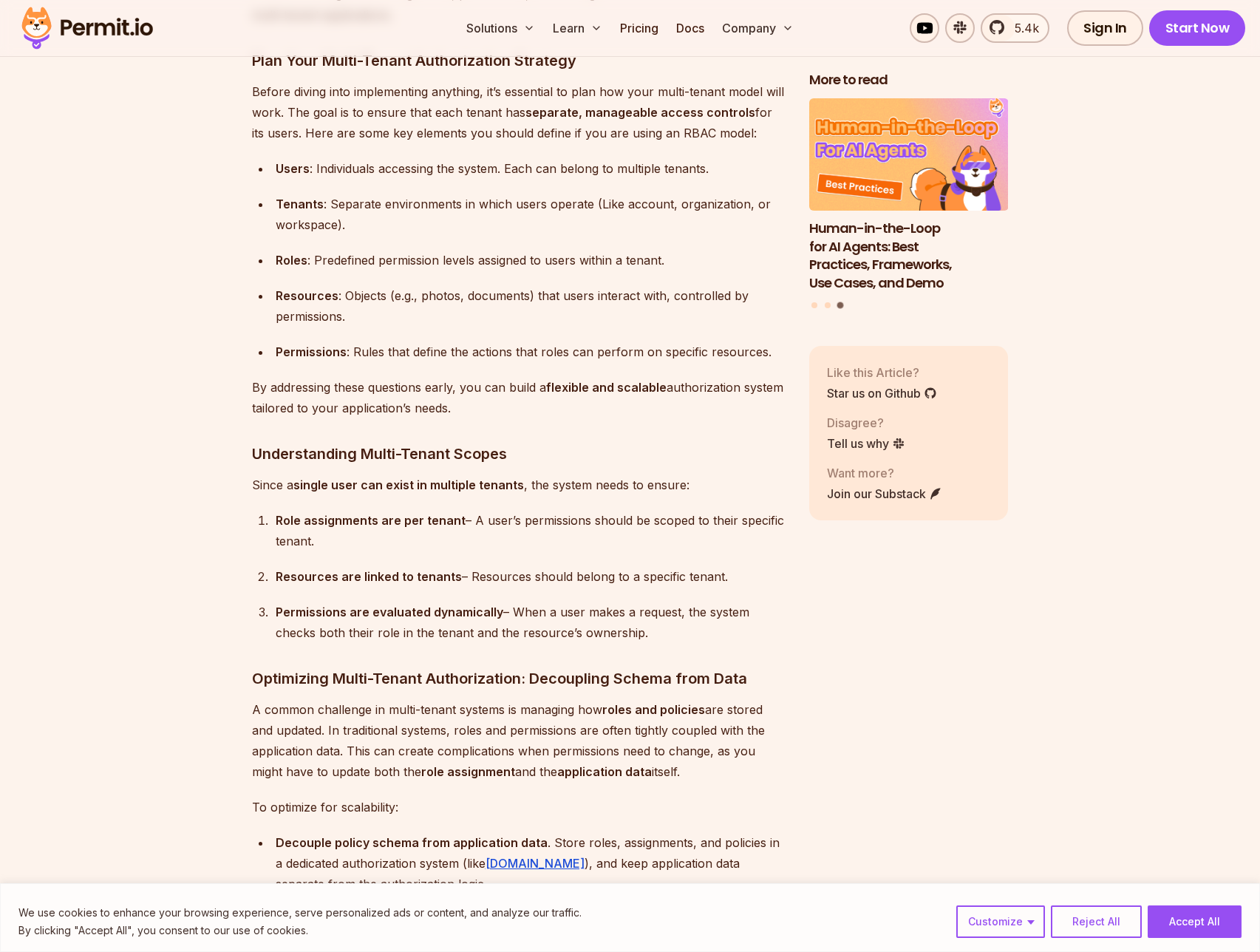
click at [328, 569] on strong "Resources are linked to tenants" at bounding box center [369, 576] width 186 height 15
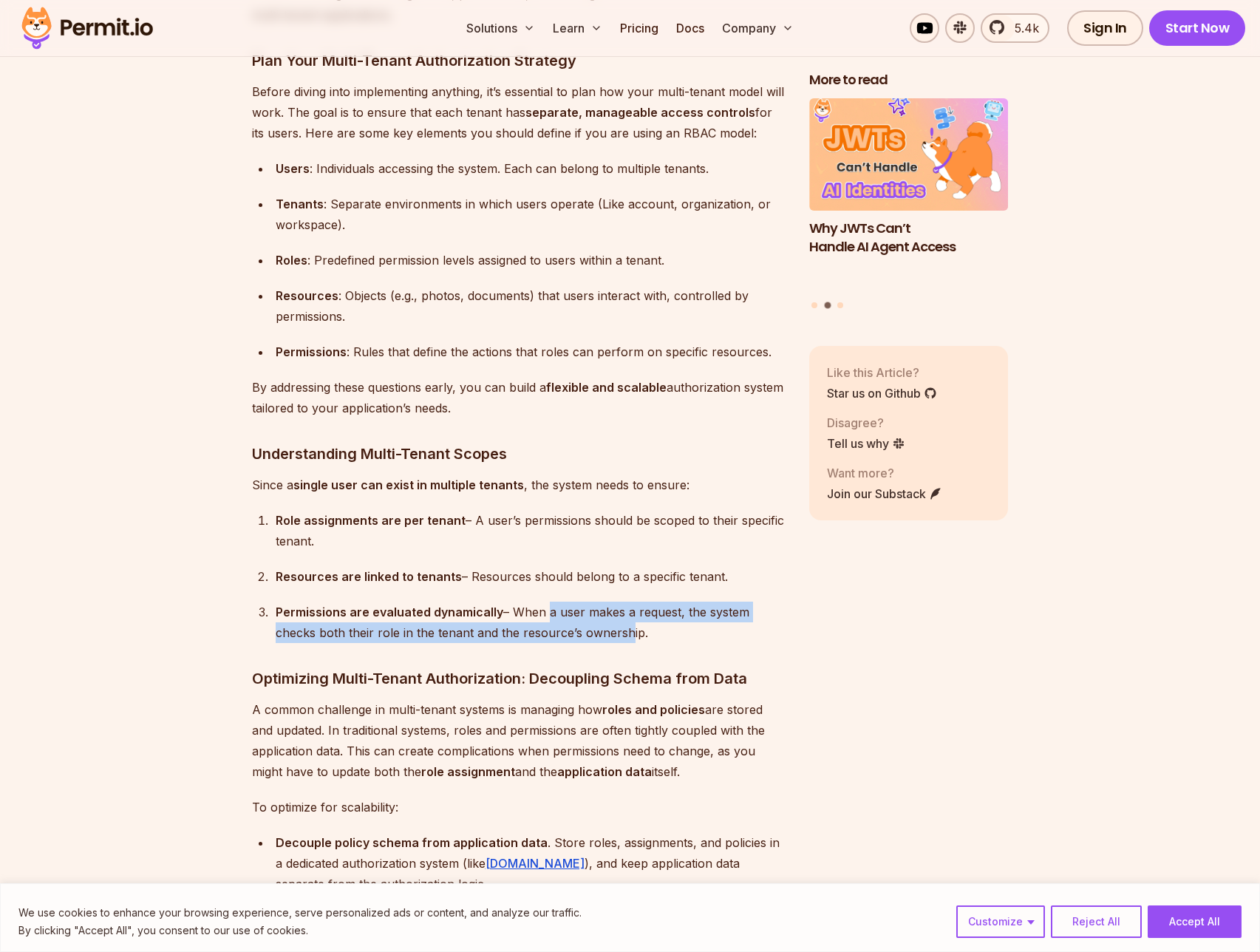
drag, startPoint x: 540, startPoint y: 609, endPoint x: 621, endPoint y: 630, distance: 83.7
click at [621, 630] on div "Permissions are evaluated dynamically – When a user makes a request, the system…" at bounding box center [530, 622] width 510 height 41
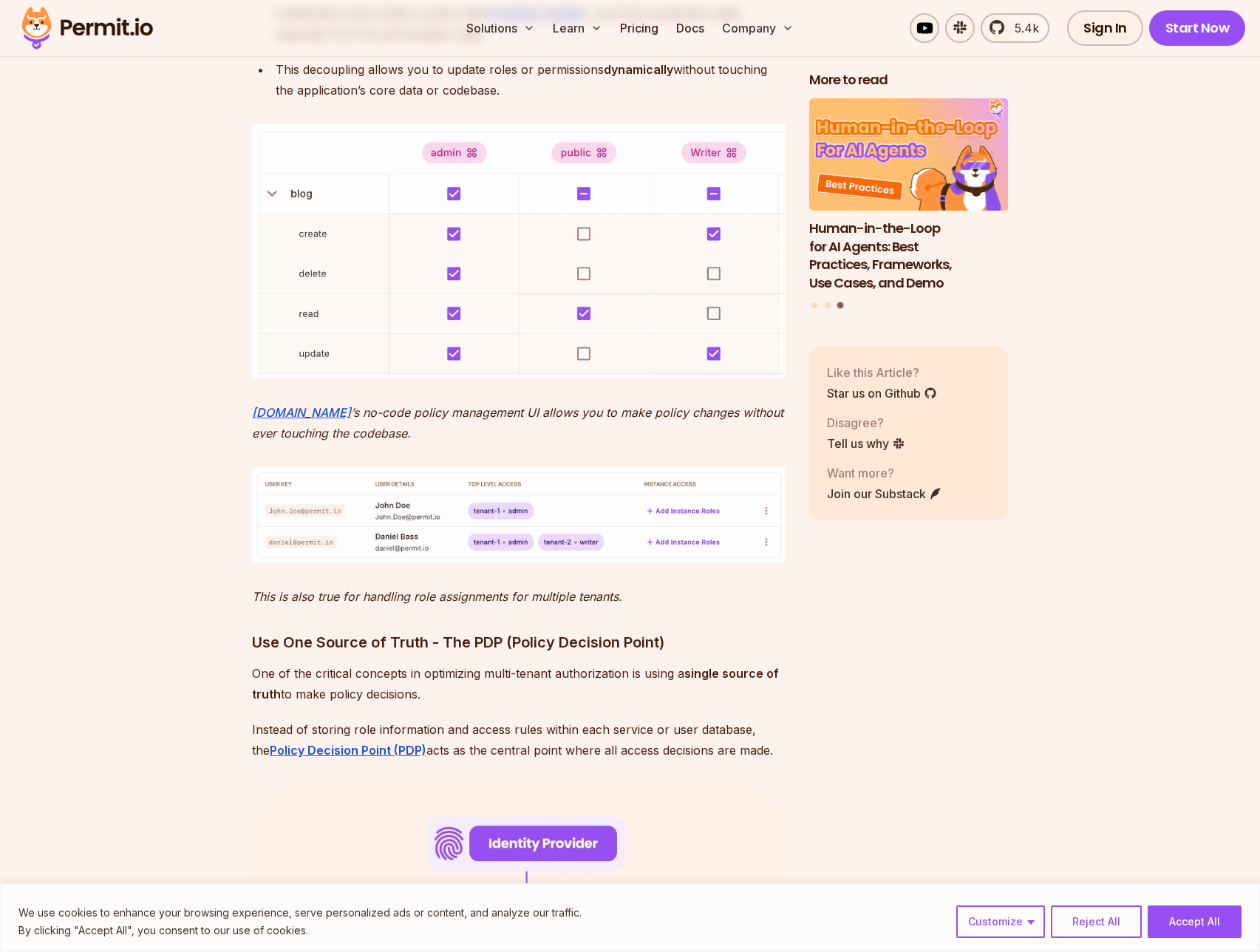
scroll to position [4781, 0]
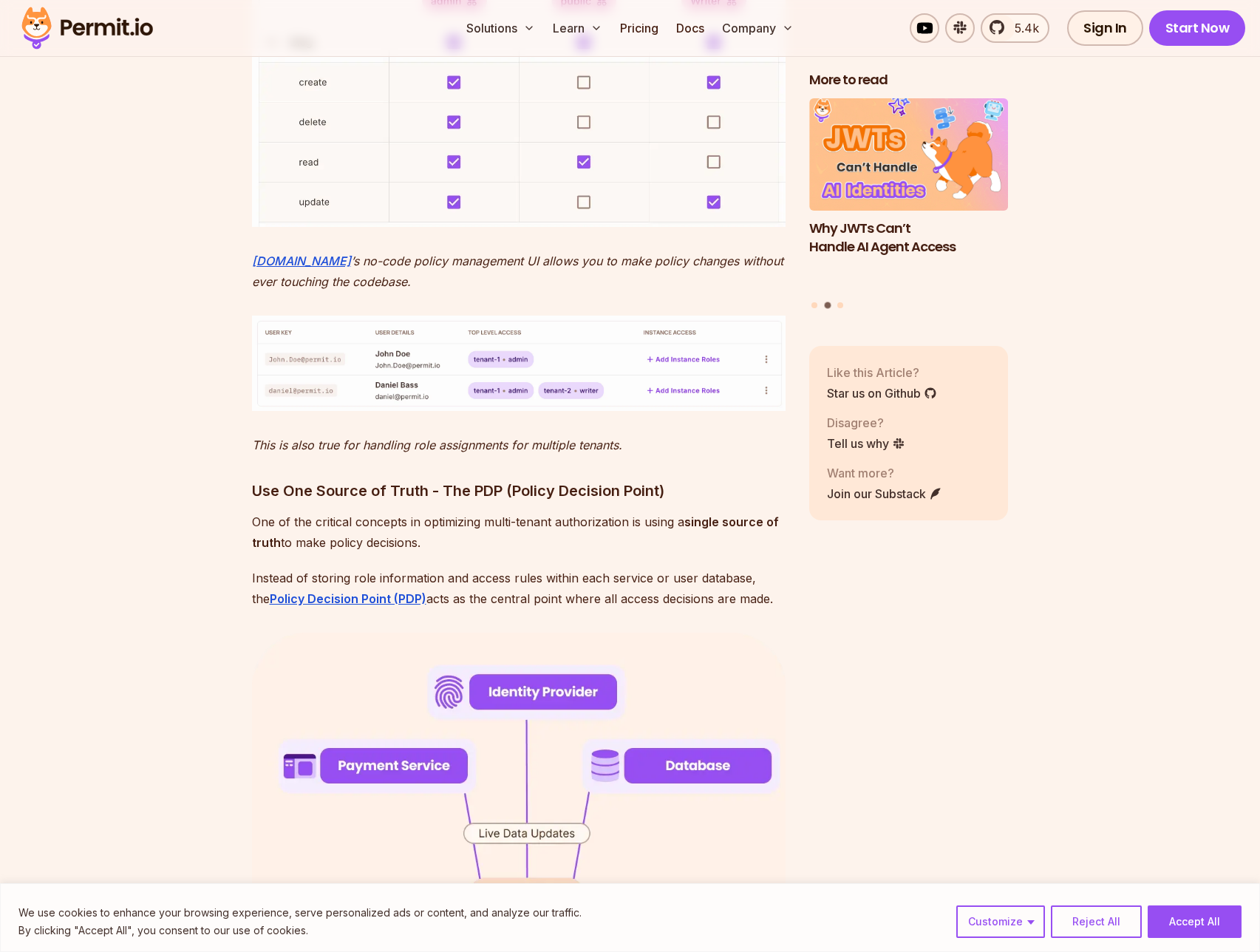
click at [589, 490] on h3 "Use One Source of Truth - The PDP (Policy Decision Point)" at bounding box center [519, 491] width 534 height 23
drag, startPoint x: 280, startPoint y: 514, endPoint x: 705, endPoint y: 539, distance: 425.7
click at [705, 539] on p "One of the critical concepts in optimizing multi-tenant authorization is using …" at bounding box center [519, 532] width 534 height 41
click at [647, 590] on p "Instead of storing role information and access rules within each service or use…" at bounding box center [519, 588] width 534 height 41
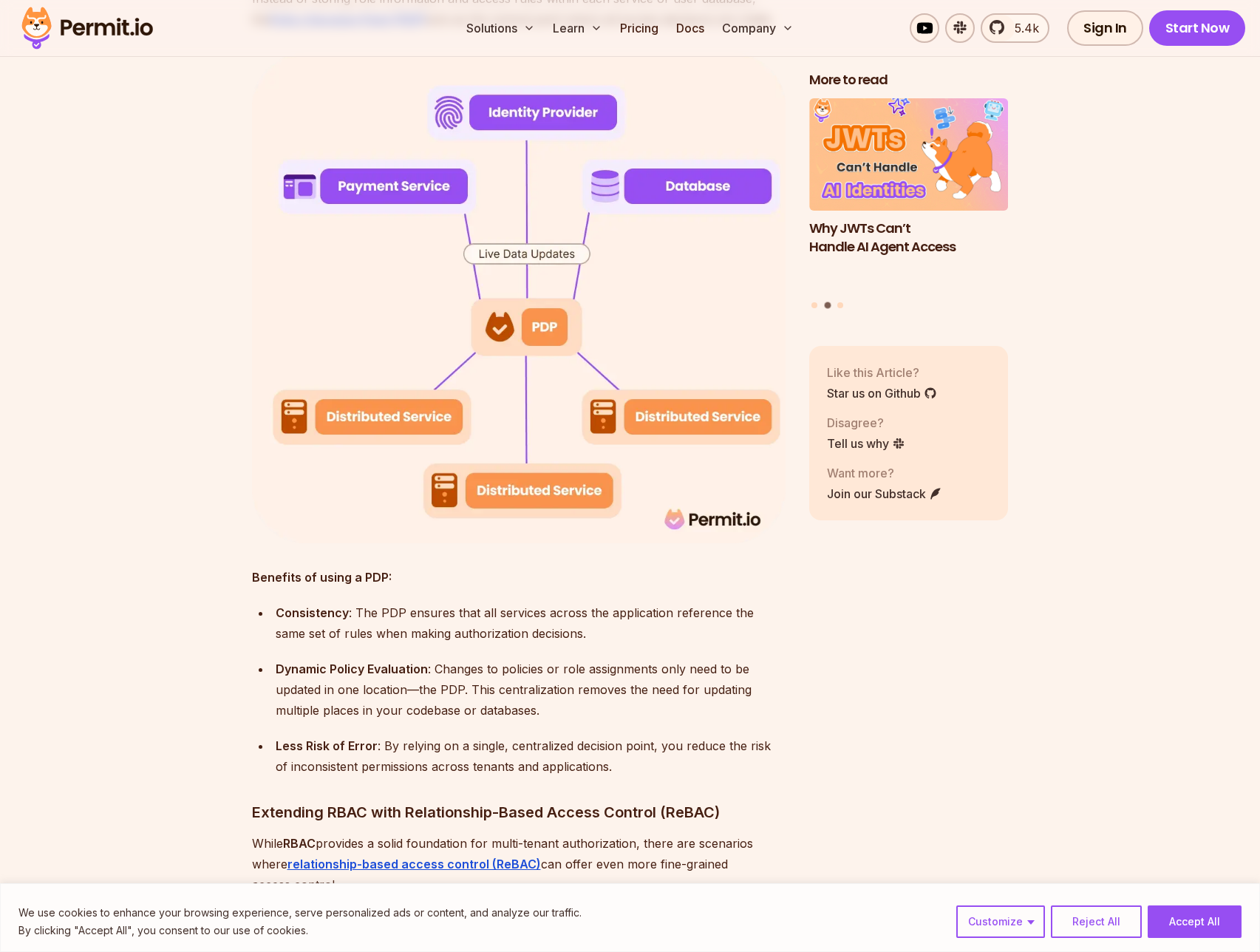
scroll to position [5433, 0]
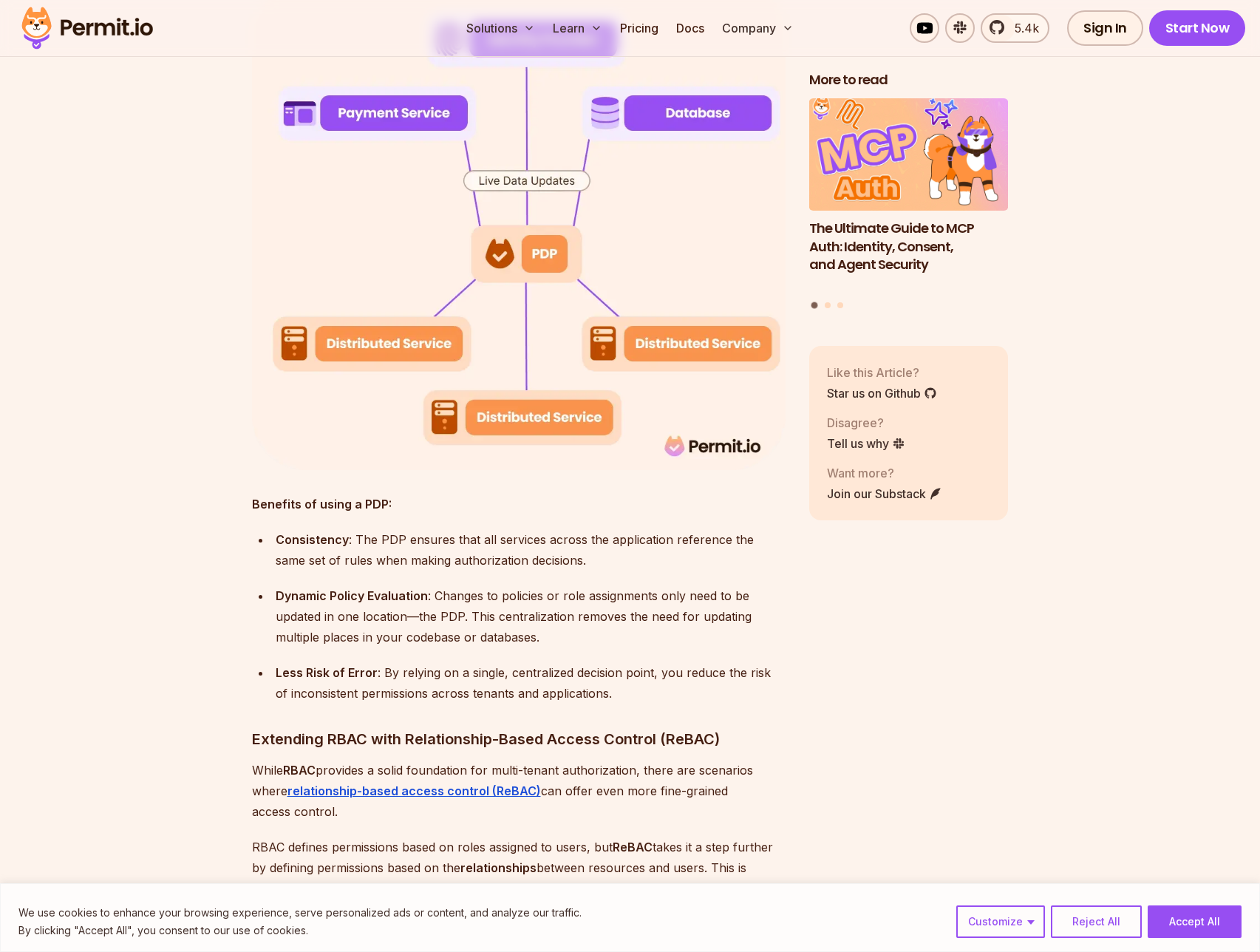
click at [1199, 924] on button "Accept All" at bounding box center [1195, 922] width 94 height 32
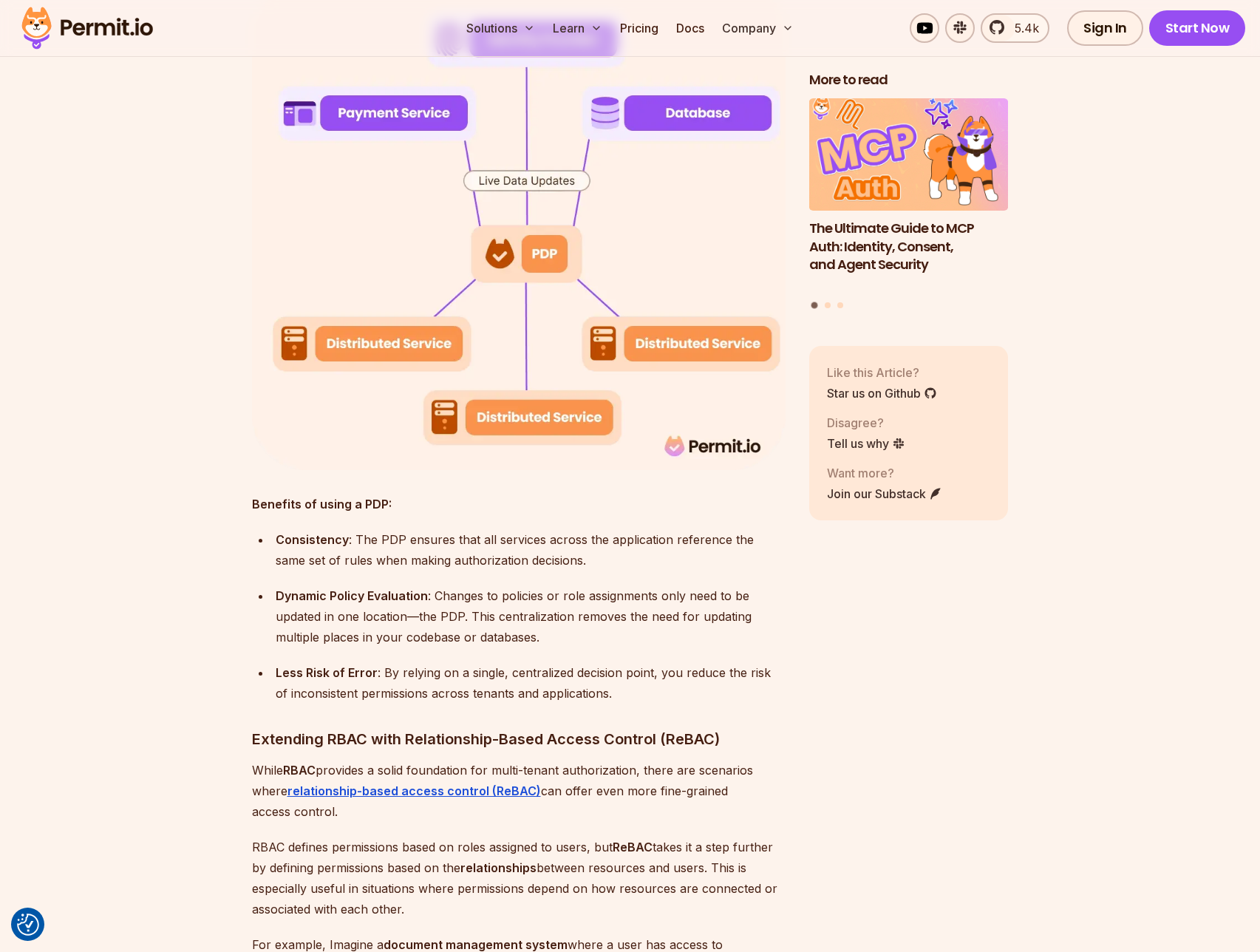
click at [498, 620] on div "Dynamic Policy Evaluation : Changes to policies or role assignments only need t…" at bounding box center [530, 616] width 510 height 62
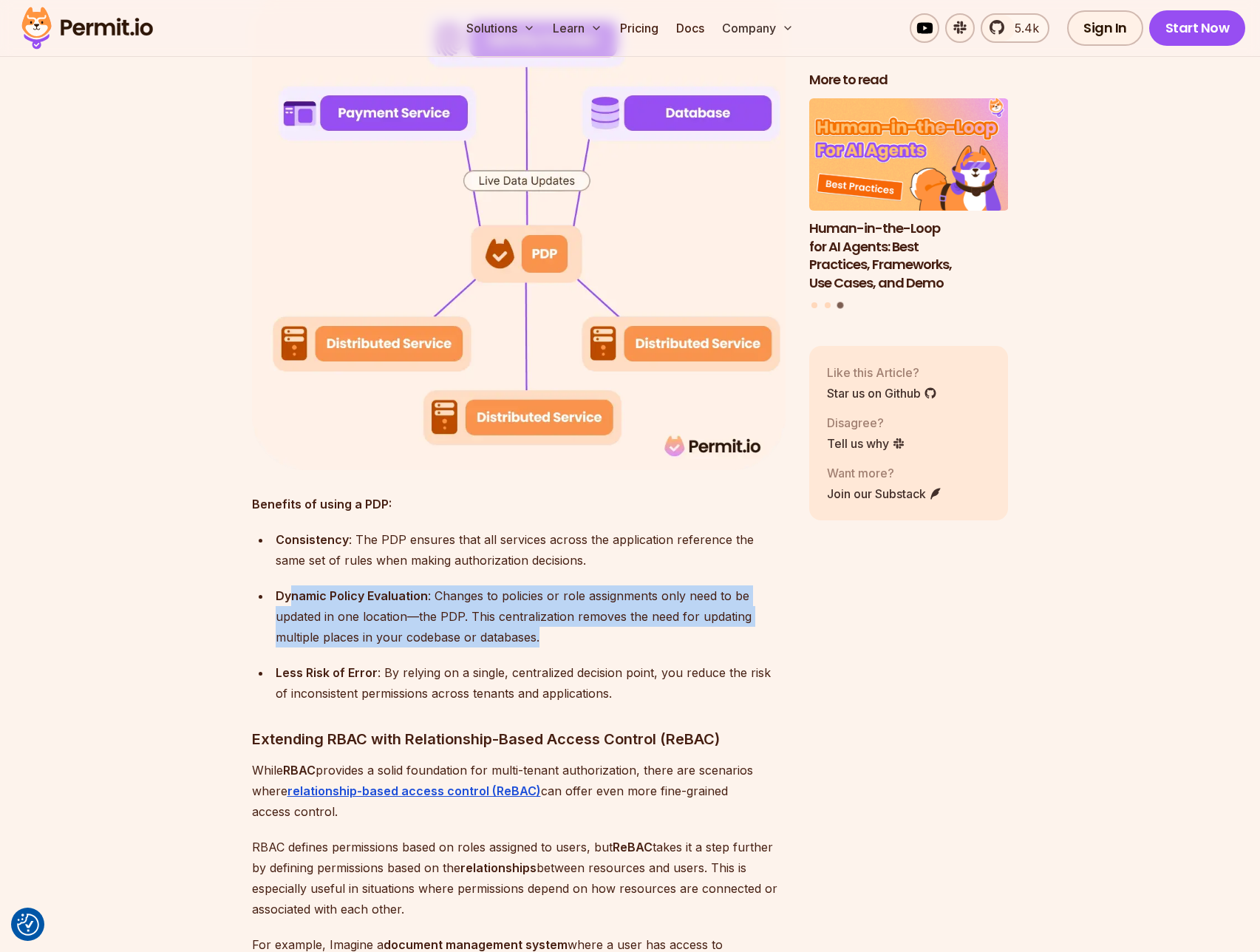
drag, startPoint x: 292, startPoint y: 586, endPoint x: 527, endPoint y: 647, distance: 242.8
click at [527, 647] on ul "Consistency : The PDP ensures that all services across the application referenc…" at bounding box center [519, 616] width 534 height 175
click at [611, 638] on div "Dynamic Policy Evaluation : Changes to policies or role assignments only need t…" at bounding box center [530, 616] width 510 height 62
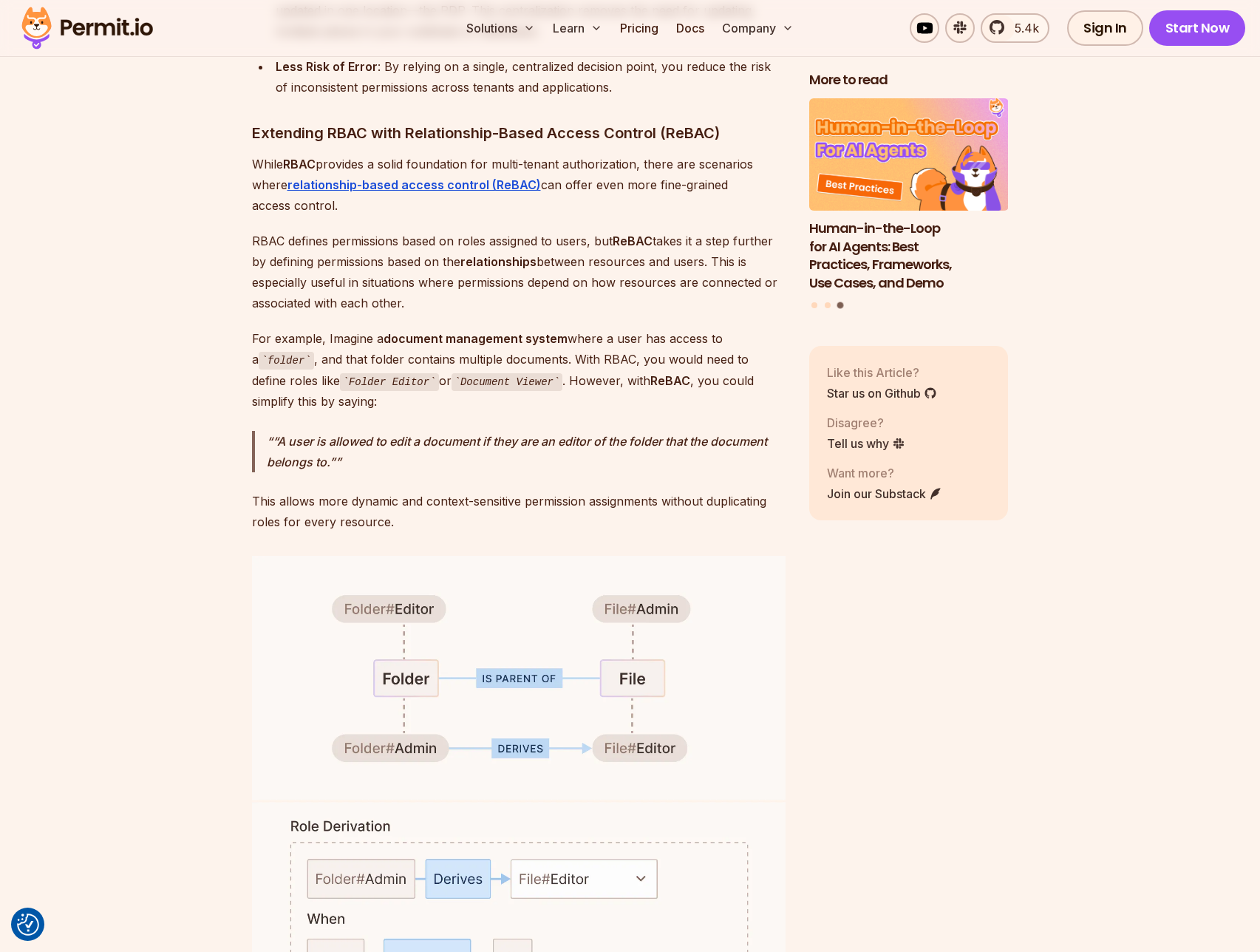
scroll to position [6181, 0]
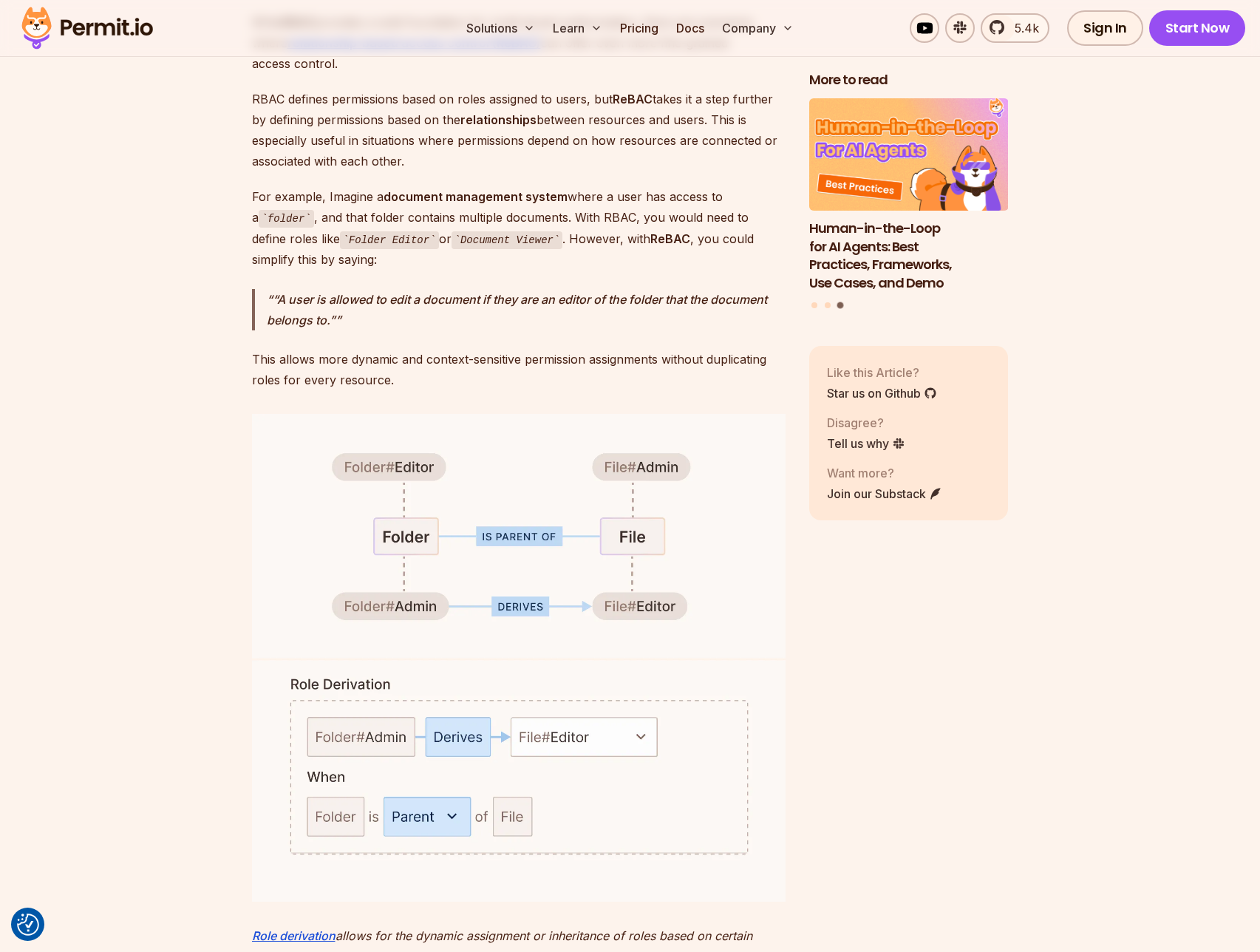
click at [188, 778] on section "Table of Contents Multi-tenant authorization is a model for managing user permi…" at bounding box center [630, 79] width 1260 height 10765
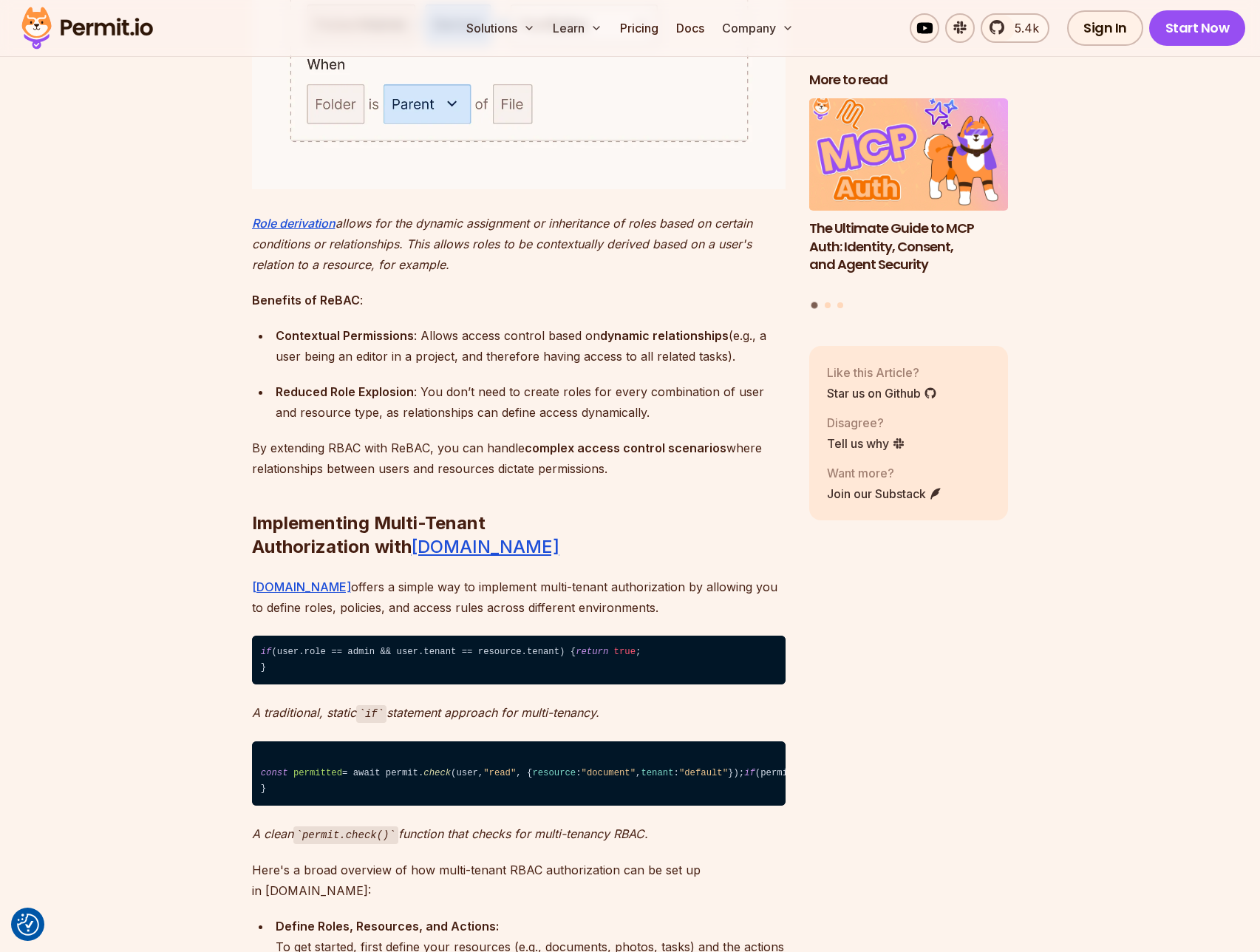
scroll to position [7068, 0]
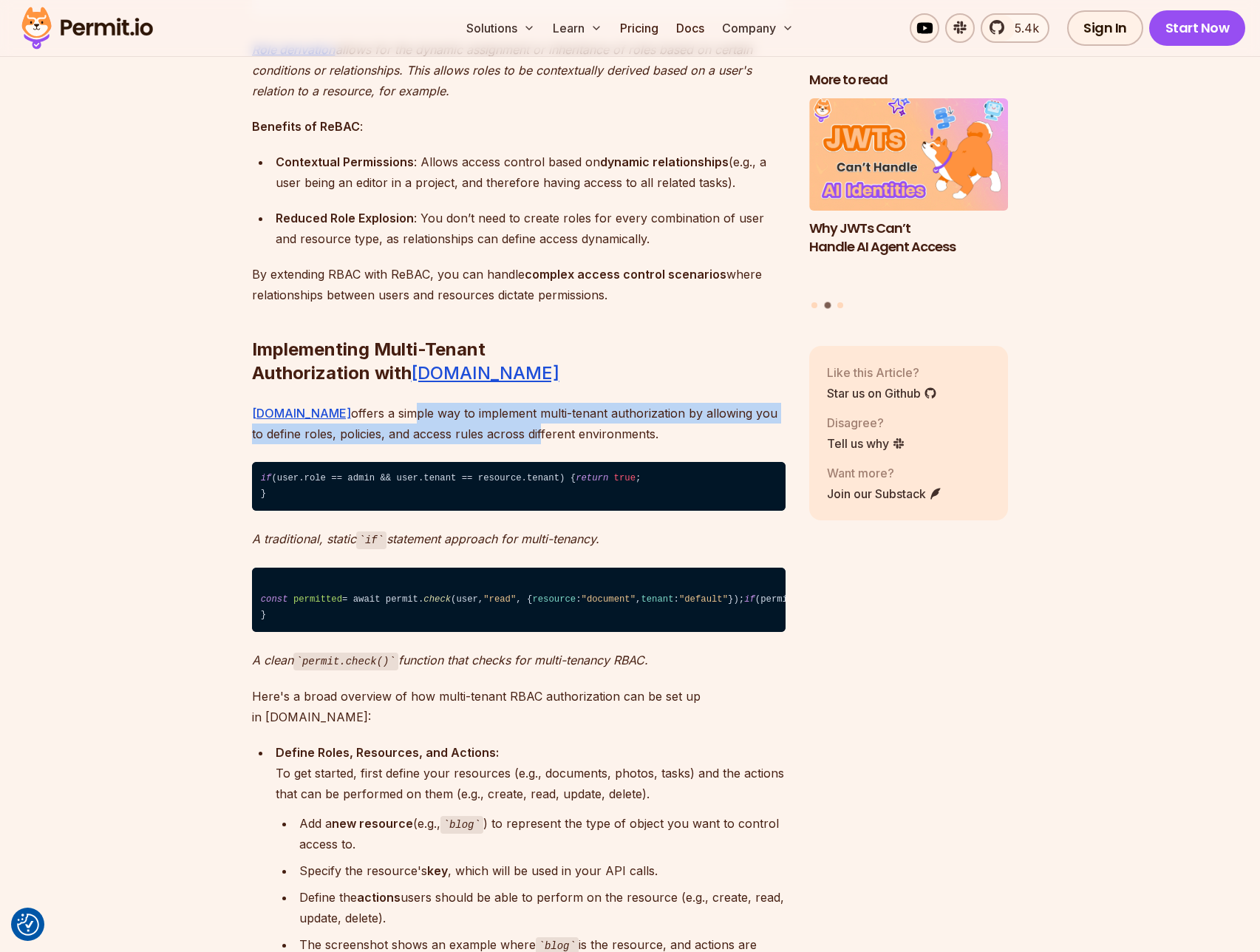
drag, startPoint x: 361, startPoint y: 376, endPoint x: 488, endPoint y: 399, distance: 129.1
click at [485, 403] on p "[DOMAIN_NAME] offers a simple way to implement multi-tenant authorization by al…" at bounding box center [519, 424] width 534 height 41
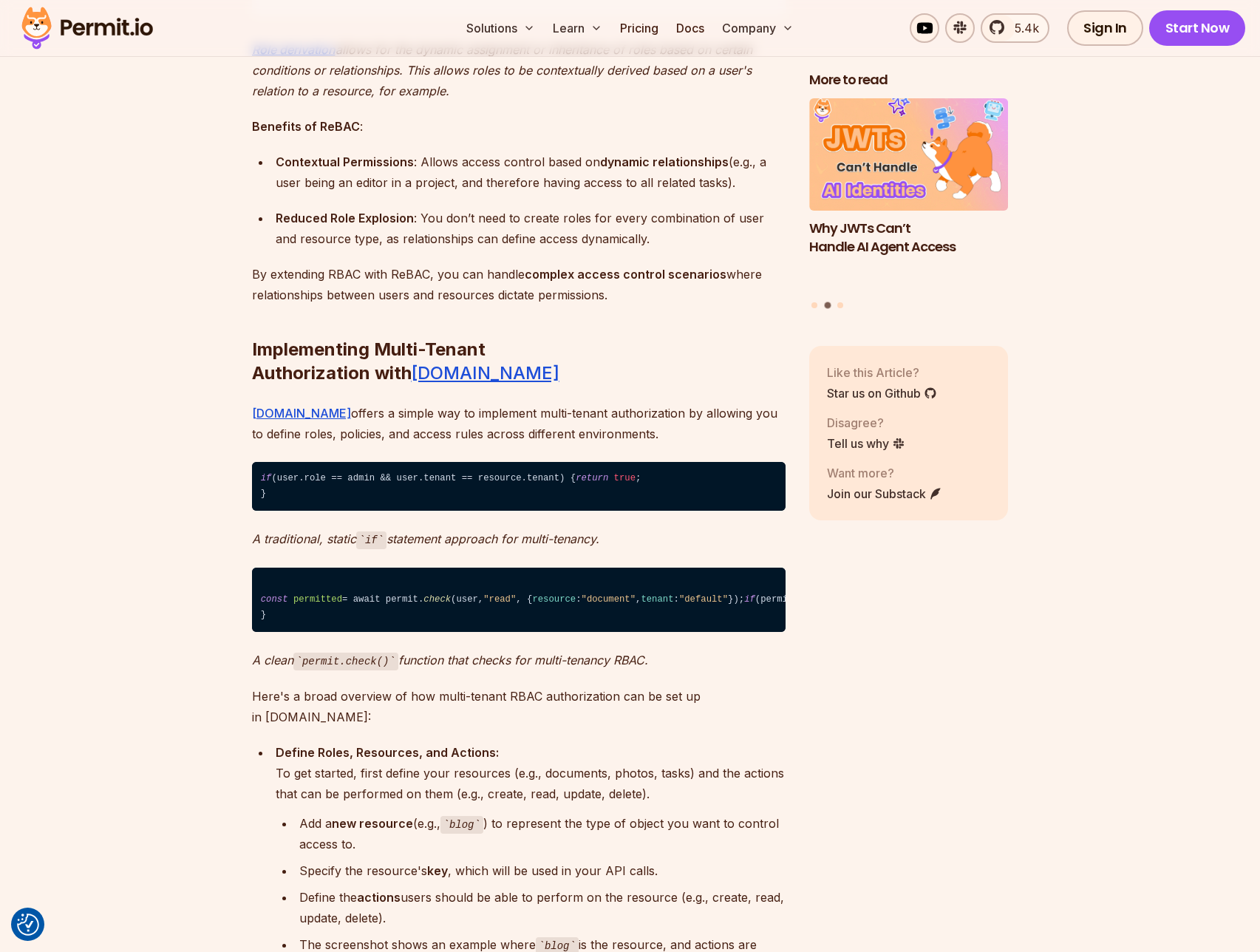
click at [536, 403] on p "[DOMAIN_NAME] offers a simple way to implement multi-tenant authorization by al…" at bounding box center [519, 424] width 534 height 41
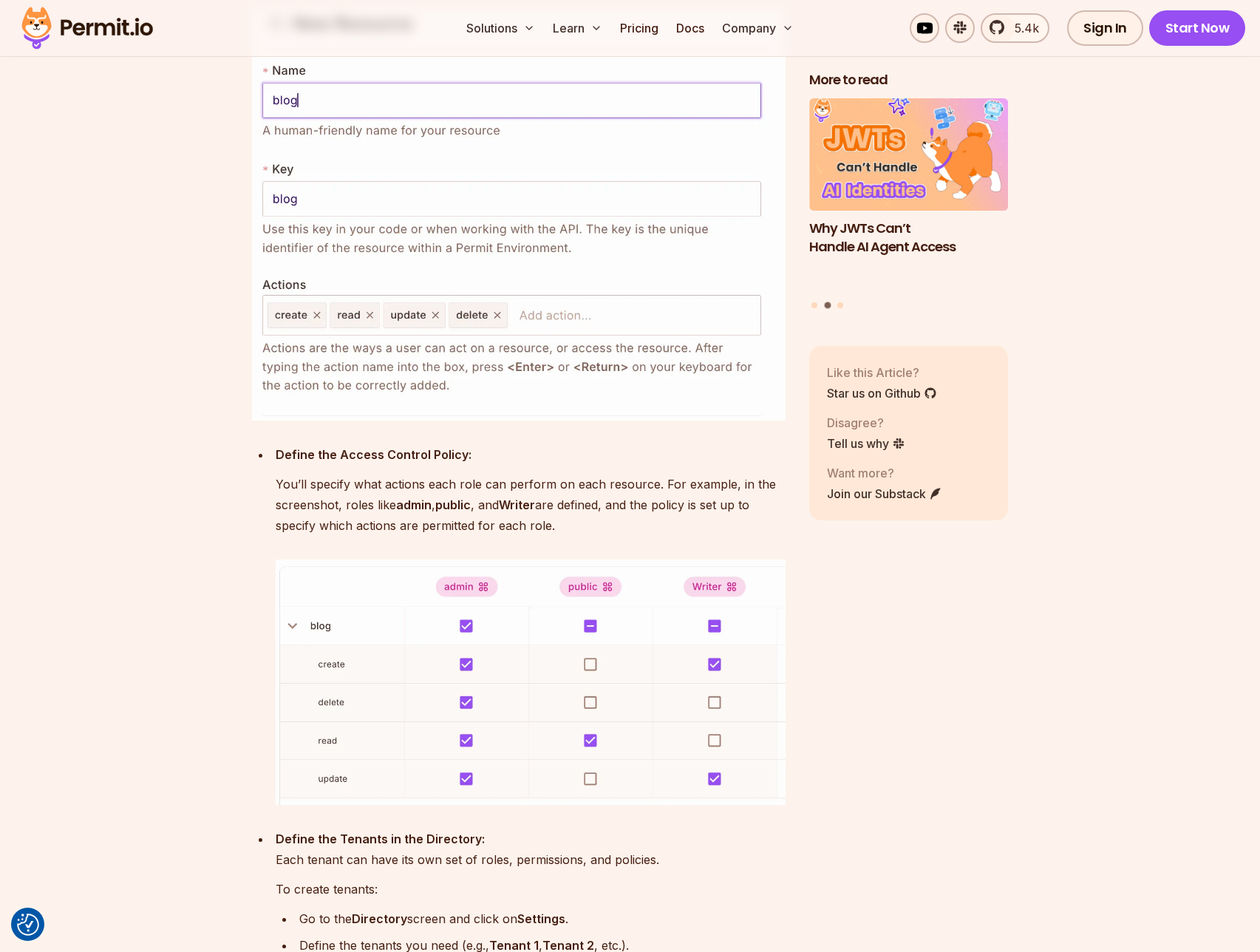
scroll to position [8101, 0]
